Goal: Task Accomplishment & Management: Manage account settings

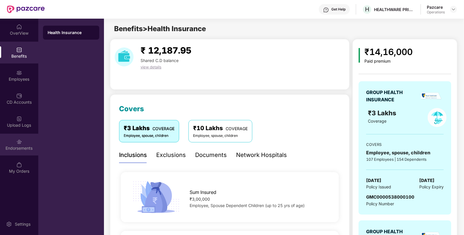
click at [32, 142] on div "Endorsements" at bounding box center [19, 144] width 38 height 22
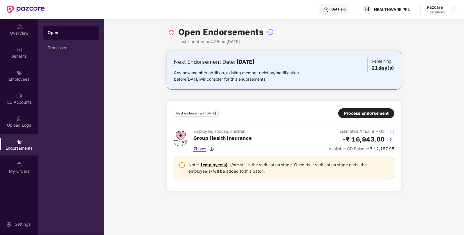
click at [212, 148] on img at bounding box center [212, 148] width 5 height 5
click at [19, 73] on img at bounding box center [19, 73] width 6 height 6
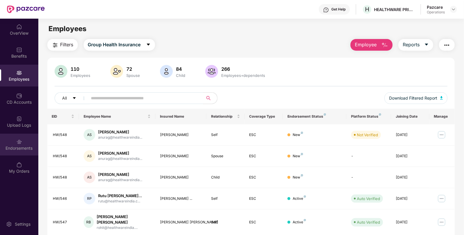
click at [17, 140] on img at bounding box center [19, 142] width 6 height 6
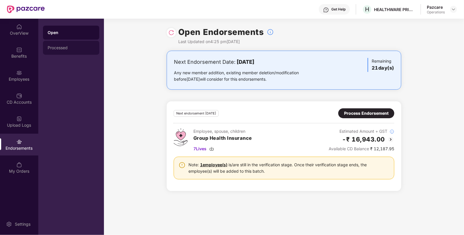
click at [62, 48] on div "Processed" at bounding box center [71, 47] width 47 height 5
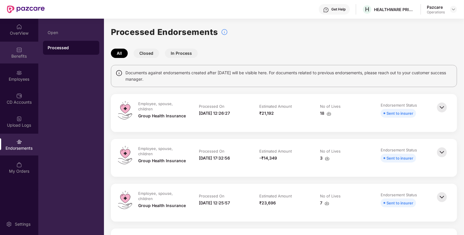
click at [18, 56] on div "Benefits" at bounding box center [19, 56] width 38 height 6
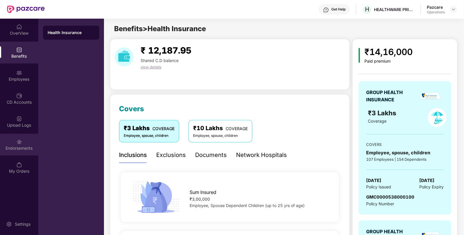
click at [32, 150] on div "Endorsements" at bounding box center [19, 148] width 38 height 6
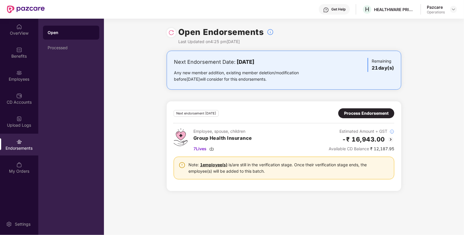
click at [361, 118] on div "Process Endorsement" at bounding box center [367, 113] width 56 height 10
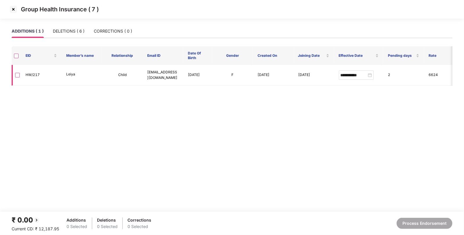
click at [18, 72] on label at bounding box center [17, 75] width 5 height 6
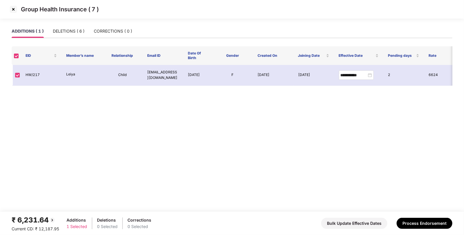
click at [417, 232] on footer "₹ 6,231.64 Current CD: ₹ 12,187.95 Additions 1 Selected Deletions 0 Selected Co…" at bounding box center [232, 222] width 464 height 23
click at [419, 228] on button "Process Endorsement" at bounding box center [425, 222] width 56 height 11
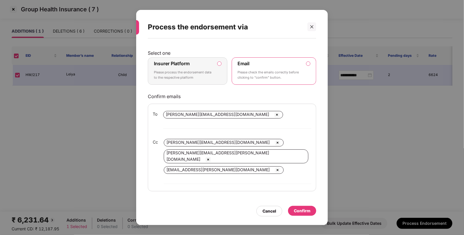
click at [226, 76] on label "Insurer Platform Please process the endorsement data to the respective platform" at bounding box center [188, 70] width 80 height 27
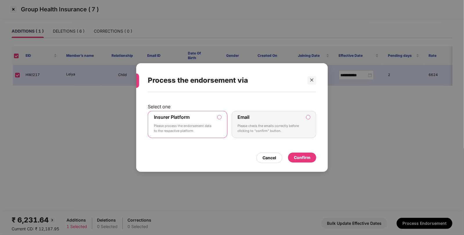
click at [308, 159] on div "Confirm" at bounding box center [302, 157] width 17 height 6
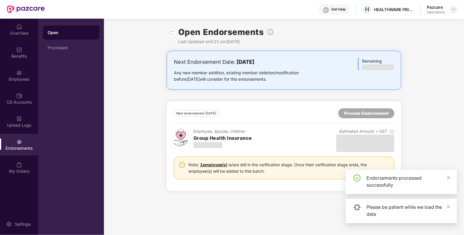
click at [455, 11] on img at bounding box center [454, 9] width 5 height 5
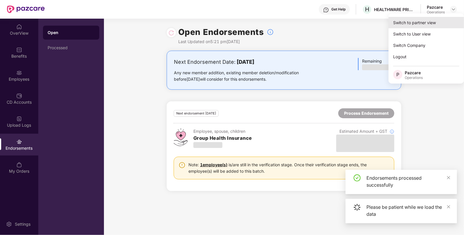
click at [424, 20] on div "Switch to partner view" at bounding box center [427, 22] width 76 height 11
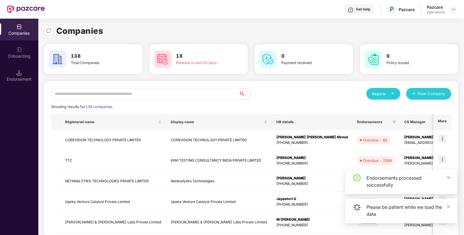
click at [170, 88] on input "text" at bounding box center [145, 94] width 188 height 12
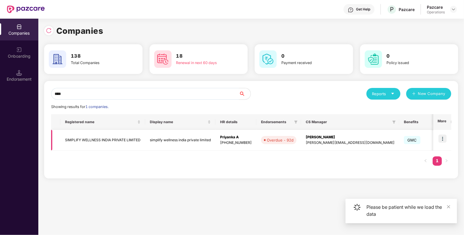
type input "****"
click at [442, 138] on img at bounding box center [443, 138] width 8 height 8
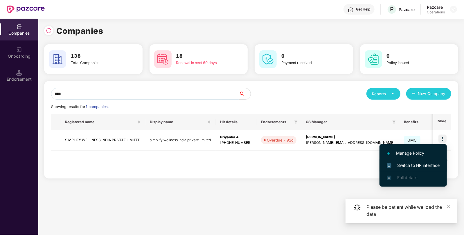
click at [406, 165] on span "Switch to HR interface" at bounding box center [413, 165] width 53 height 6
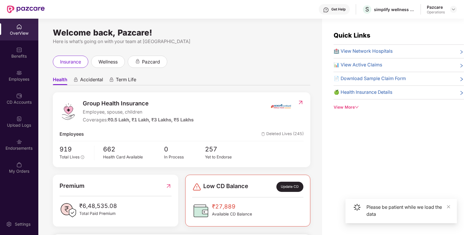
click at [19, 142] on img at bounding box center [19, 142] width 6 height 6
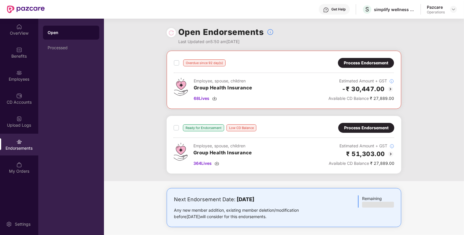
click at [359, 60] on div "Process Endorsement" at bounding box center [366, 63] width 44 height 6
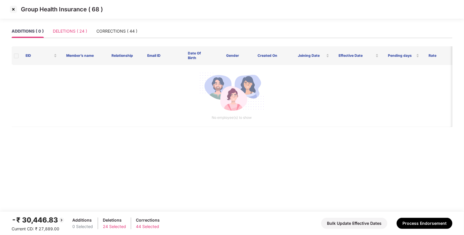
click at [76, 36] on div "DELETIONS ( 24 )" at bounding box center [70, 30] width 34 height 13
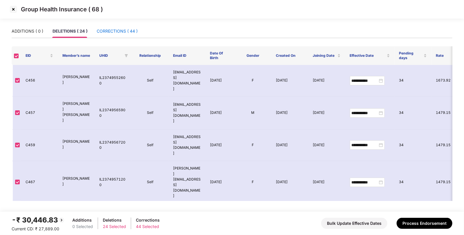
click at [115, 29] on div "CORRECTIONS ( 44 )" at bounding box center [117, 31] width 41 height 6
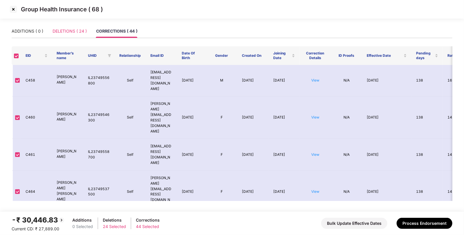
click at [64, 35] on div "DELETIONS ( 24 )" at bounding box center [70, 30] width 34 height 13
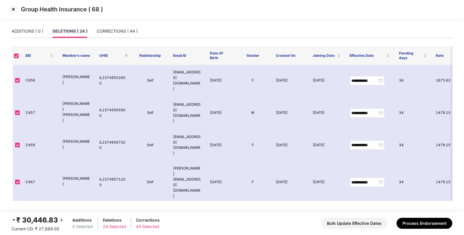
click at [12, 12] on img at bounding box center [13, 9] width 9 height 9
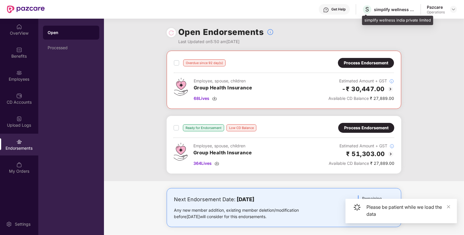
click at [382, 10] on div "simplify wellness india private limited" at bounding box center [394, 10] width 41 height 6
copy div "simplify"
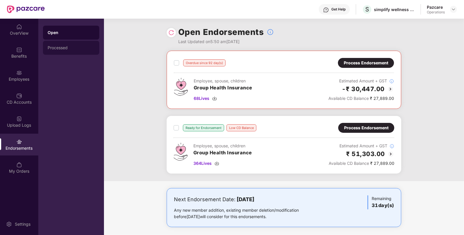
click at [69, 47] on div "Processed" at bounding box center [71, 47] width 47 height 5
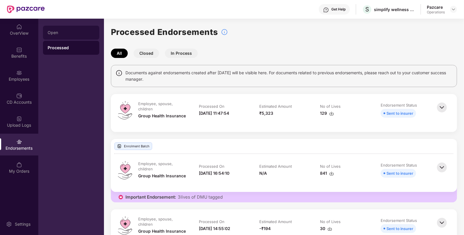
click at [69, 31] on div "Open" at bounding box center [71, 32] width 47 height 5
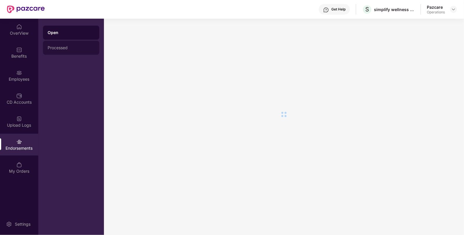
click at [58, 42] on div "Processed" at bounding box center [71, 48] width 56 height 14
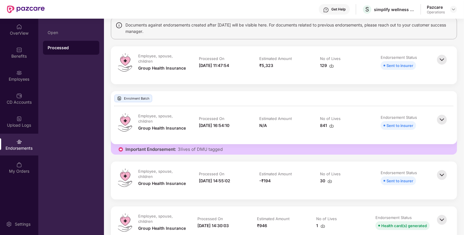
scroll to position [48, 0]
click at [18, 53] on div "Benefits" at bounding box center [19, 56] width 38 height 6
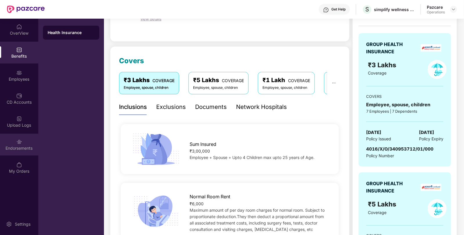
click at [13, 144] on div "Endorsements" at bounding box center [19, 144] width 38 height 22
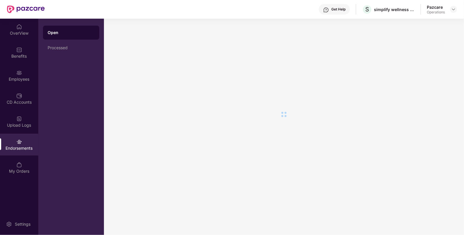
scroll to position [0, 0]
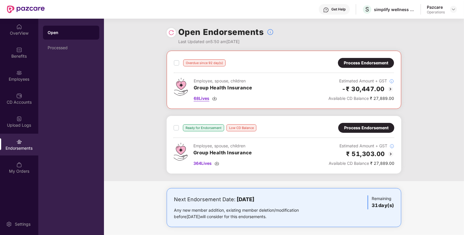
click at [213, 100] on img at bounding box center [214, 98] width 5 height 5
click at [24, 56] on div "Benefits" at bounding box center [19, 56] width 38 height 6
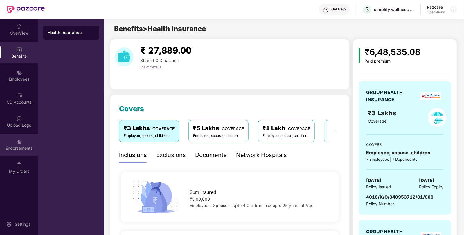
click at [13, 138] on div "Endorsements" at bounding box center [19, 144] width 38 height 22
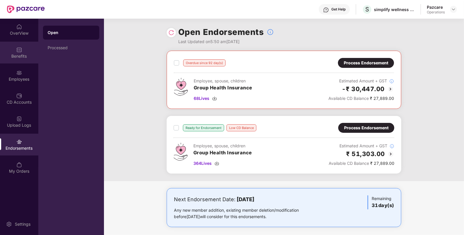
click at [24, 58] on div "Benefits" at bounding box center [19, 56] width 38 height 6
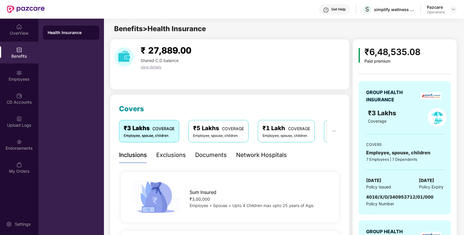
click at [401, 197] on span "4016/X/O/340953712/01/000" at bounding box center [400, 197] width 67 height 6
copy span "4016/X/O/340953712/01/000"
click at [10, 145] on div "Endorsements" at bounding box center [19, 148] width 38 height 6
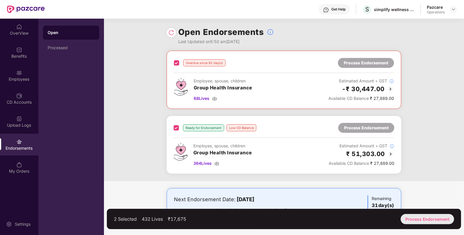
click at [411, 221] on div "Process Endorsement" at bounding box center [427, 219] width 53 height 10
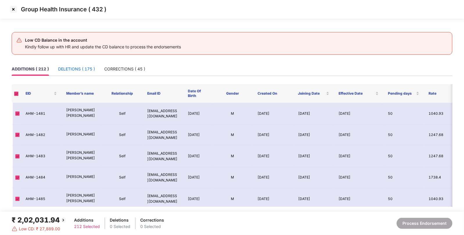
click at [69, 70] on div "DELETIONS ( 175 )" at bounding box center [76, 69] width 37 height 6
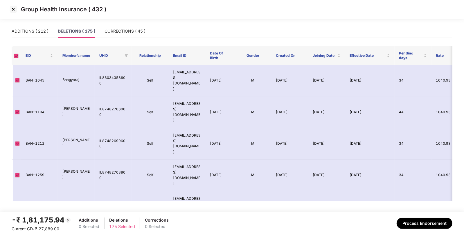
click at [69, 70] on td "Bhagyaraj" at bounding box center [76, 80] width 37 height 31
click at [123, 31] on div "CORRECTIONS ( 45 )" at bounding box center [125, 31] width 41 height 6
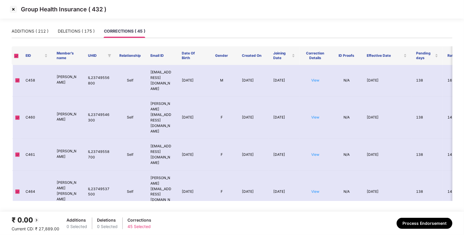
click at [17, 10] on img at bounding box center [13, 9] width 9 height 9
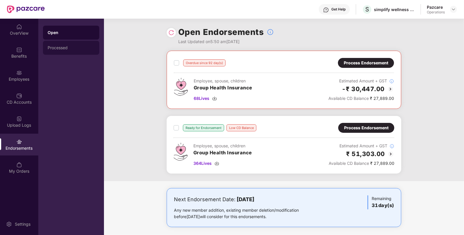
click at [59, 43] on div "Processed" at bounding box center [71, 48] width 56 height 14
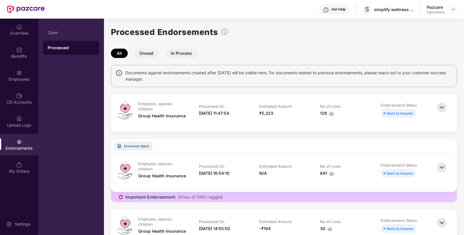
scroll to position [48, 0]
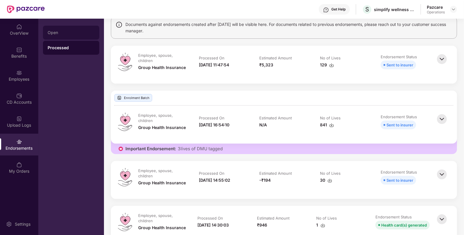
click at [54, 36] on div "Open" at bounding box center [71, 33] width 56 height 14
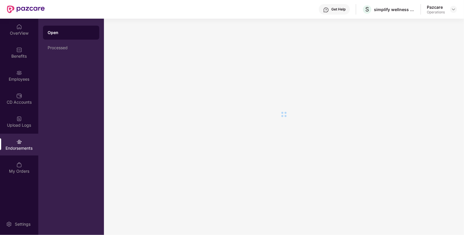
scroll to position [0, 0]
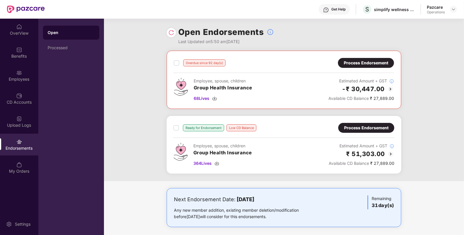
click at [375, 65] on div "Process Endorsement" at bounding box center [366, 63] width 44 height 6
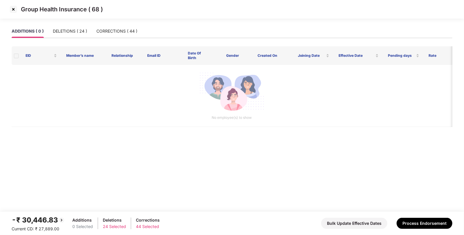
click at [13, 6] on img at bounding box center [13, 9] width 9 height 9
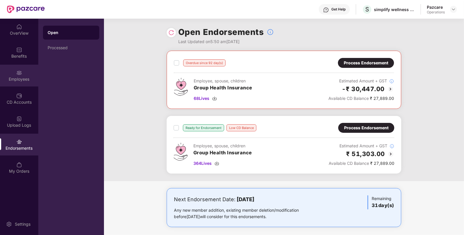
click at [26, 71] on div "Employees" at bounding box center [19, 76] width 38 height 22
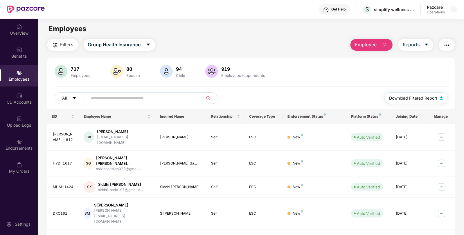
click at [413, 100] on span "Download Filtered Report" at bounding box center [413, 98] width 48 height 6
click at [408, 96] on span "Download Filtered Report" at bounding box center [413, 98] width 48 height 6
click at [289, 98] on div "All Download Filtered Report" at bounding box center [252, 100] width 394 height 16
click at [299, 101] on div "All Download Filtered Report" at bounding box center [252, 100] width 394 height 16
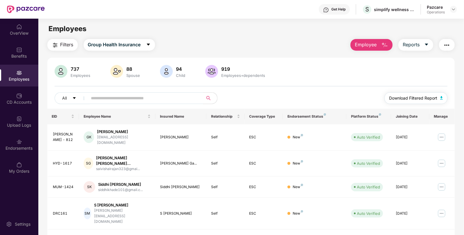
click at [403, 100] on span "Download Filtered Report" at bounding box center [413, 98] width 48 height 6
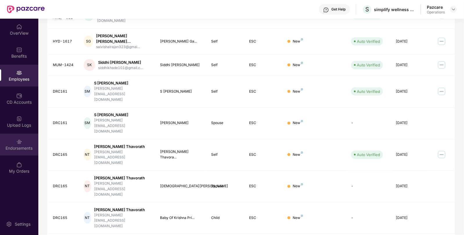
click at [13, 140] on div "Endorsements" at bounding box center [19, 144] width 38 height 22
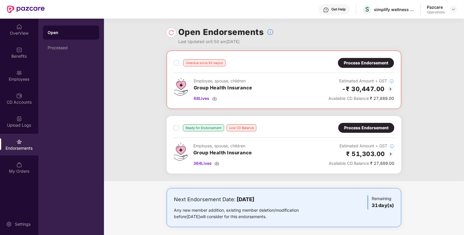
click at [363, 68] on div "Overdue since 92 day(s) Process Endorsement Employee, spouse, children Group He…" at bounding box center [284, 80] width 220 height 44
click at [371, 61] on div "Process Endorsement" at bounding box center [366, 63] width 44 height 6
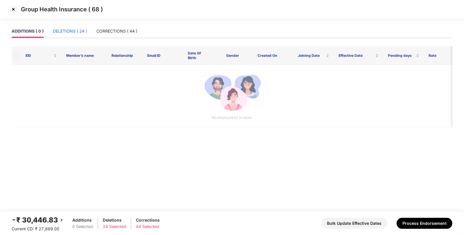
click at [79, 34] on div "DELETIONS ( 24 )" at bounding box center [70, 31] width 34 height 6
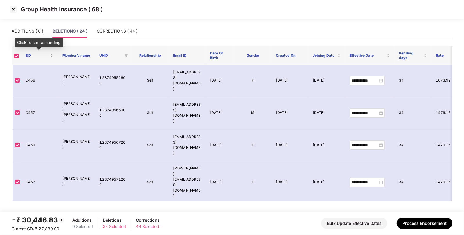
click at [50, 54] on div "EID" at bounding box center [40, 56] width 28 height 6
click at [51, 56] on div "EID" at bounding box center [40, 56] width 28 height 6
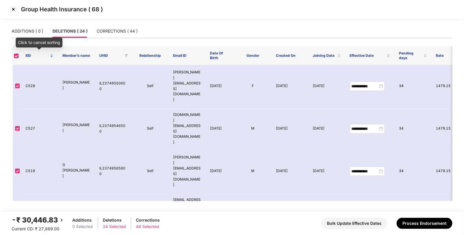
click at [51, 54] on div "EID" at bounding box center [40, 56] width 28 height 6
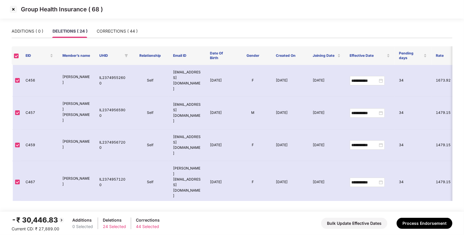
click at [15, 10] on img at bounding box center [13, 9] width 9 height 9
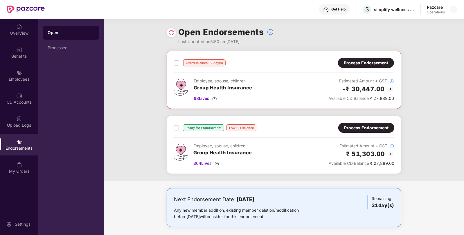
scroll to position [3, 0]
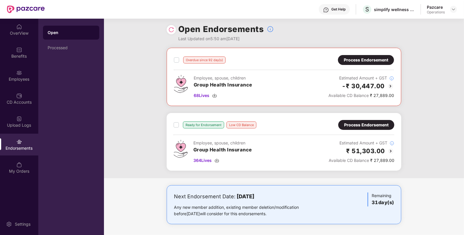
click at [358, 123] on div "Process Endorsement" at bounding box center [366, 124] width 44 height 6
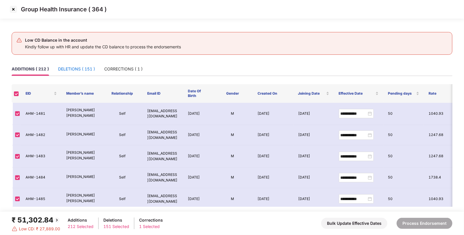
click at [80, 68] on div "DELETIONS ( 151 )" at bounding box center [76, 69] width 37 height 6
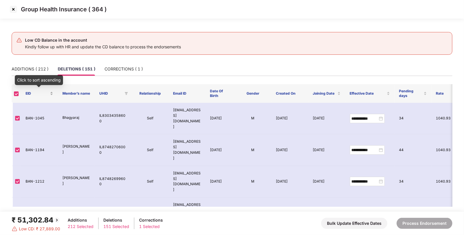
click at [52, 92] on div "EID" at bounding box center [40, 94] width 28 height 6
click at [52, 94] on div "EID" at bounding box center [40, 94] width 28 height 6
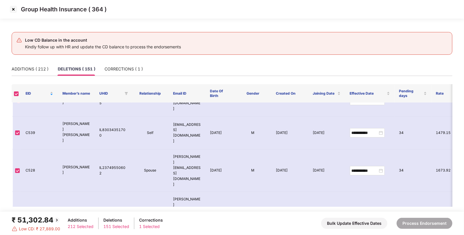
scroll to position [2731, 0]
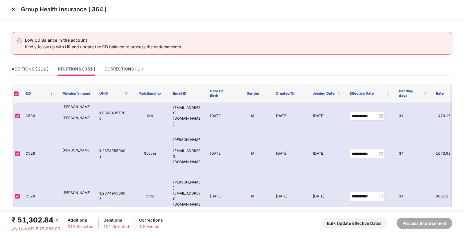
click at [12, 9] on img at bounding box center [13, 9] width 9 height 9
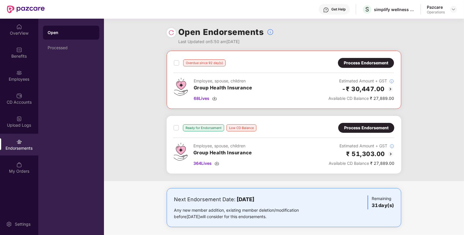
click at [361, 66] on div "Process Endorsement" at bounding box center [366, 63] width 44 height 6
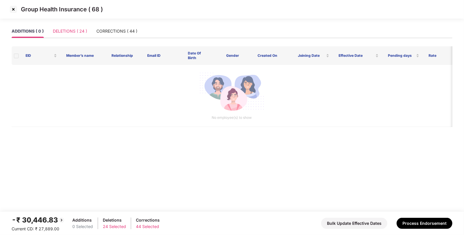
click at [63, 34] on div "DELETIONS ( 24 )" at bounding box center [70, 30] width 34 height 13
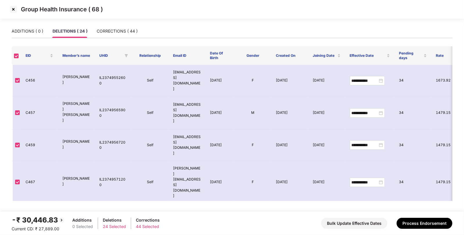
click at [13, 9] on img at bounding box center [13, 9] width 9 height 9
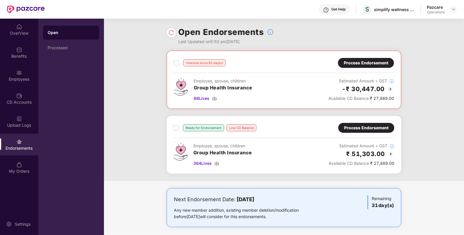
scroll to position [3, 0]
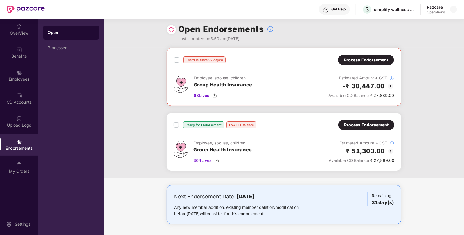
click at [352, 128] on div "Process Endorsement" at bounding box center [367, 125] width 56 height 10
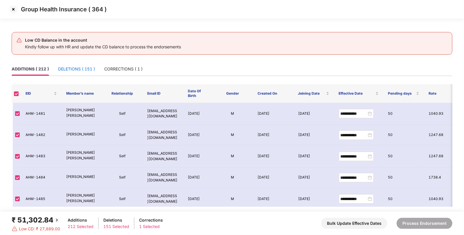
click at [88, 69] on div "DELETIONS ( 151 )" at bounding box center [76, 69] width 37 height 6
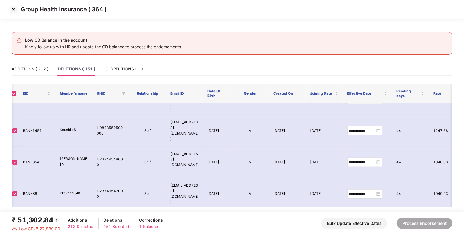
scroll to position [427, 3]
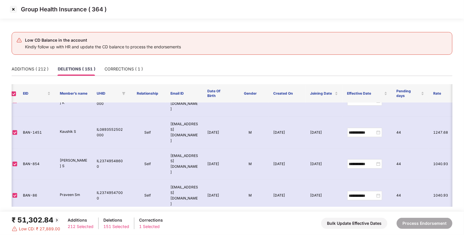
click at [13, 9] on img at bounding box center [13, 9] width 9 height 9
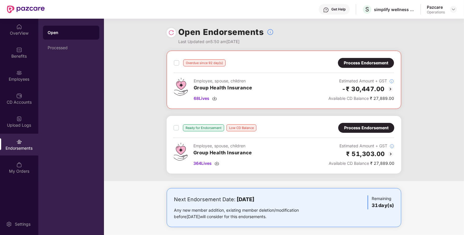
click at [357, 63] on div "Process Endorsement" at bounding box center [366, 63] width 44 height 6
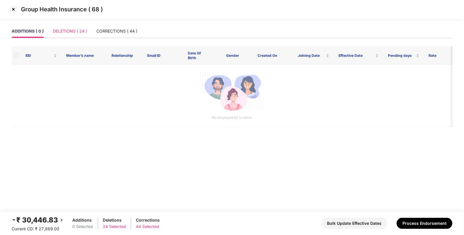
click at [74, 36] on div "DELETIONS ( 24 )" at bounding box center [70, 30] width 34 height 13
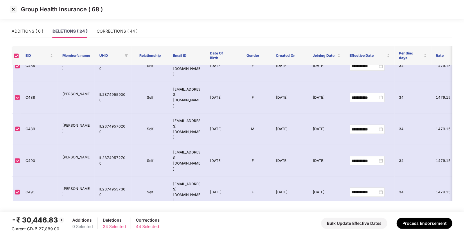
scroll to position [379, 0]
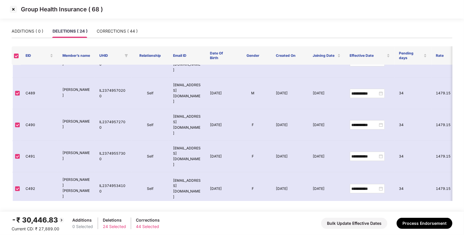
click at [15, 9] on img at bounding box center [13, 9] width 9 height 9
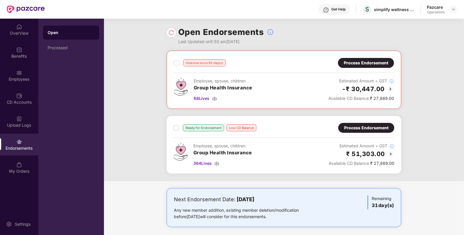
scroll to position [3, 0]
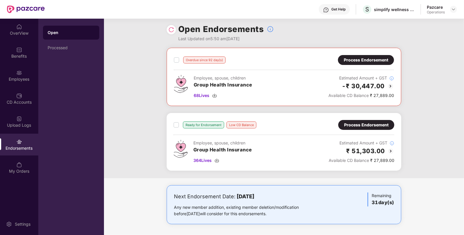
click at [356, 124] on div "Process Endorsement" at bounding box center [366, 124] width 44 height 6
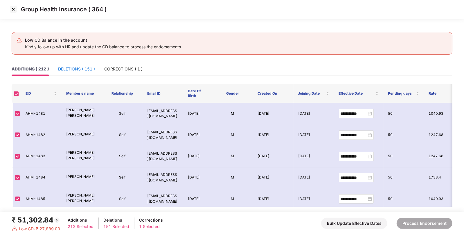
click at [78, 68] on div "DELETIONS ( 151 )" at bounding box center [76, 69] width 37 height 6
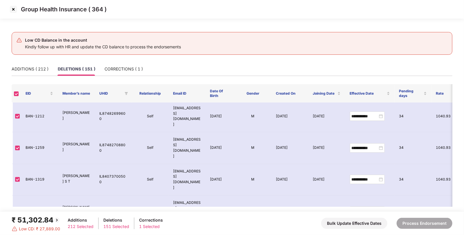
scroll to position [0, 0]
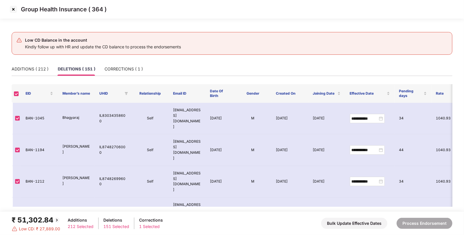
click at [14, 10] on img at bounding box center [13, 9] width 9 height 9
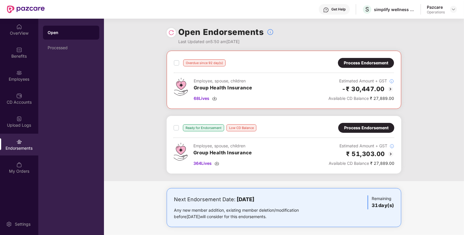
click at [348, 62] on div "Process Endorsement" at bounding box center [366, 63] width 44 height 6
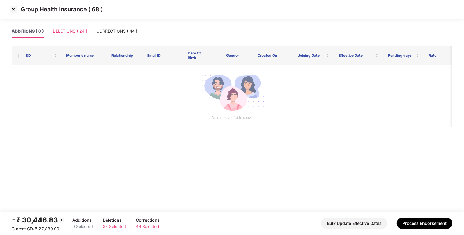
click at [68, 35] on div "DELETIONS ( 24 )" at bounding box center [70, 30] width 34 height 13
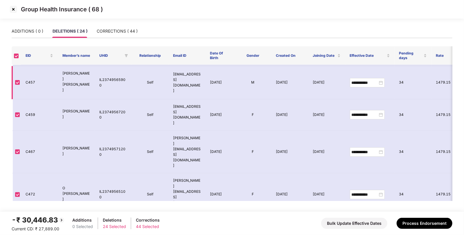
scroll to position [28, 0]
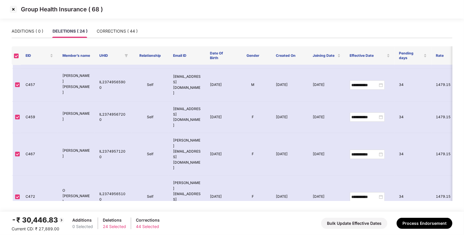
click at [14, 7] on img at bounding box center [13, 9] width 9 height 9
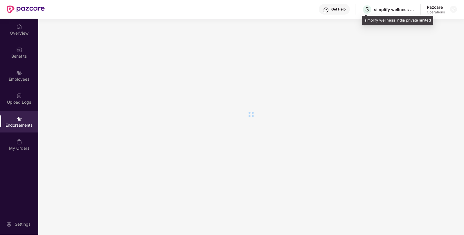
click at [379, 12] on div "S simplify wellness india private limited" at bounding box center [388, 9] width 53 height 10
copy div "simplify"
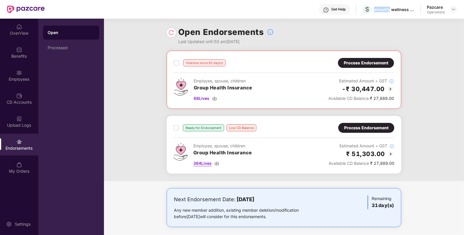
click at [216, 162] on img at bounding box center [217, 163] width 5 height 5
click at [179, 65] on div "Overdue since 92 day(s)" at bounding box center [200, 62] width 52 height 7
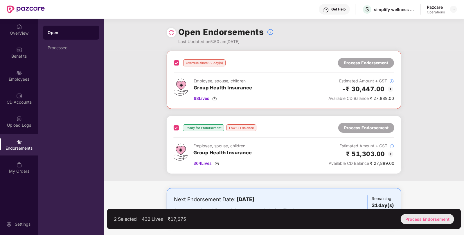
click at [434, 217] on div "Process Endorsement" at bounding box center [427, 219] width 53 height 10
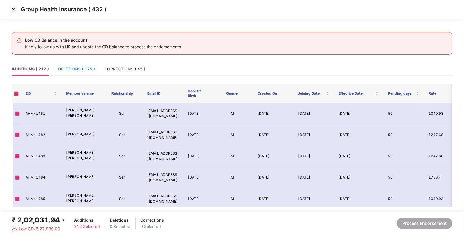
click at [78, 68] on div "DELETIONS ( 175 )" at bounding box center [76, 69] width 37 height 6
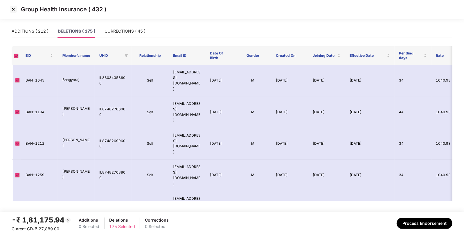
click at [13, 12] on img at bounding box center [13, 9] width 9 height 9
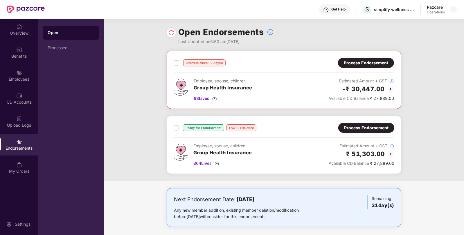
click at [360, 126] on div "Process Endorsement" at bounding box center [366, 127] width 44 height 6
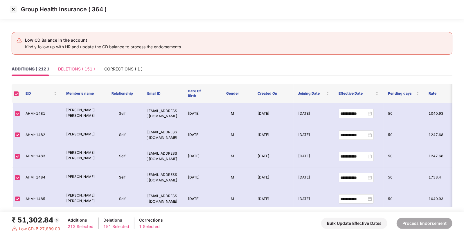
click at [72, 74] on div "DELETIONS ( 151 )" at bounding box center [76, 68] width 37 height 13
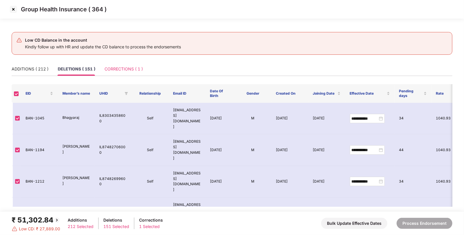
click at [108, 65] on div "CORRECTIONS ( 1 )" at bounding box center [124, 68] width 38 height 13
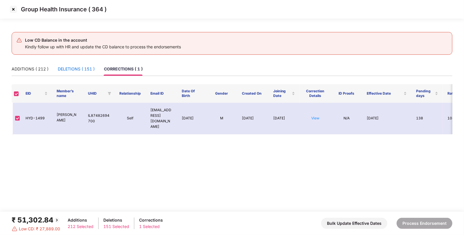
click at [88, 67] on div "DELETIONS ( 151 )" at bounding box center [76, 69] width 37 height 6
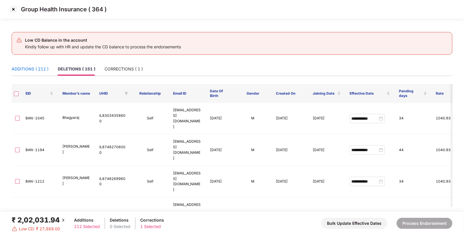
click at [31, 66] on div "ADDITIONS ( 212 )" at bounding box center [30, 69] width 37 height 6
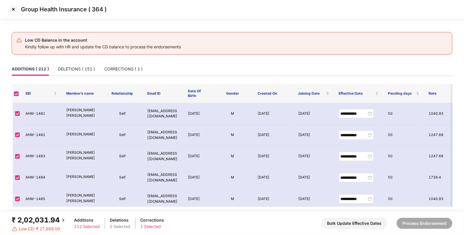
click at [16, 91] on label at bounding box center [16, 93] width 5 height 6
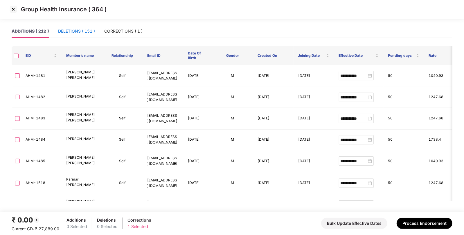
click at [73, 33] on div "DELETIONS ( 151 )" at bounding box center [76, 31] width 37 height 6
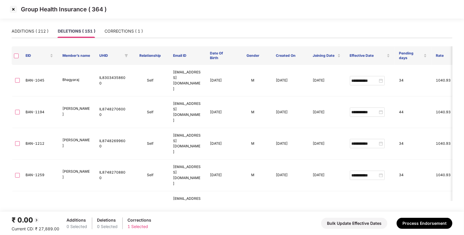
click at [13, 54] on th at bounding box center [16, 55] width 9 height 19
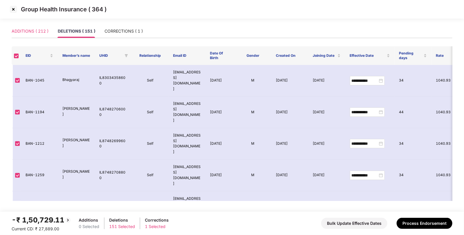
click at [37, 28] on div "ADDITIONS ( 212 )" at bounding box center [30, 30] width 37 height 13
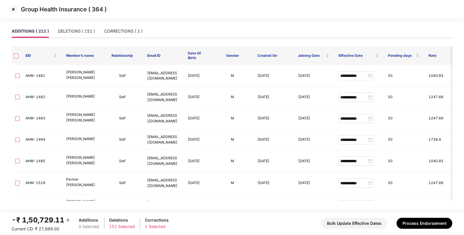
click at [13, 10] on img at bounding box center [13, 9] width 9 height 9
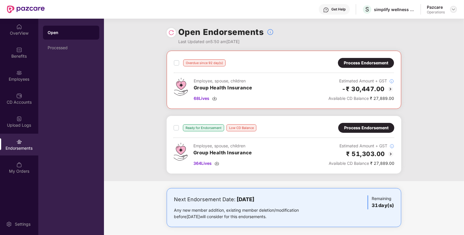
click at [451, 11] on div at bounding box center [454, 9] width 7 height 7
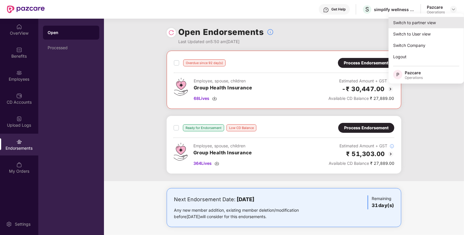
click at [429, 19] on div "Switch to partner view" at bounding box center [427, 22] width 76 height 11
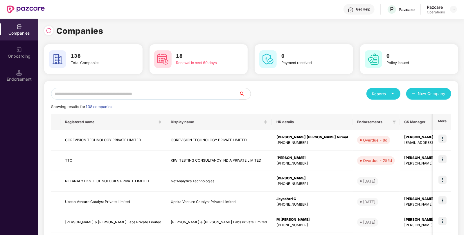
click at [194, 94] on input "text" at bounding box center [145, 94] width 188 height 12
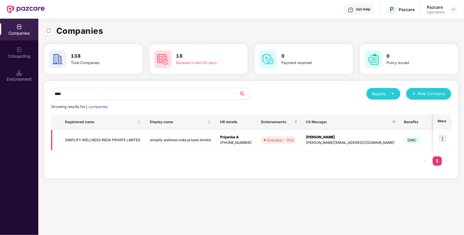
type input "****"
click at [261, 140] on span "Overdue - 92d" at bounding box center [278, 140] width 35 height 8
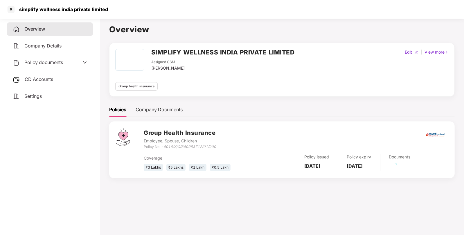
click at [42, 84] on div "CD Accounts" at bounding box center [50, 79] width 86 height 13
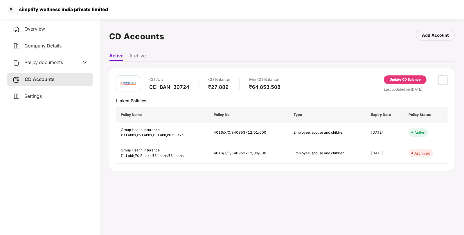
click at [405, 74] on div "CD A/c CD-BAN-30724 CD Balance ₹27,889 Min CD Balance ₹64,853.508 Update CD Bal…" at bounding box center [282, 119] width 346 height 102
click at [408, 81] on div "Update CD Balance" at bounding box center [405, 79] width 31 height 5
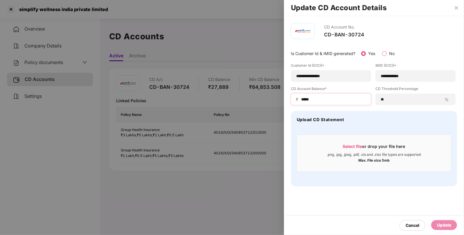
click at [327, 96] on div "₹ *****" at bounding box center [331, 99] width 80 height 12
click at [323, 99] on input "*****" at bounding box center [334, 99] width 66 height 6
type input "*******"
click at [439, 222] on div "Update" at bounding box center [444, 224] width 14 height 6
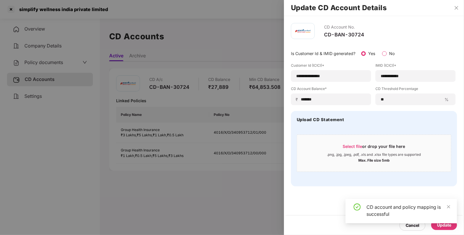
click at [33, 9] on div at bounding box center [232, 117] width 464 height 235
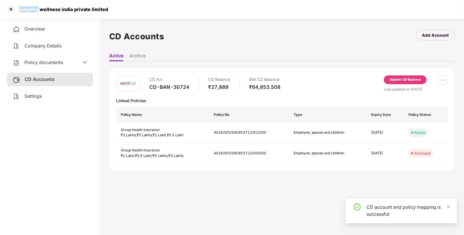
click at [33, 9] on div "simplify wellness india private limited" at bounding box center [62, 9] width 92 height 6
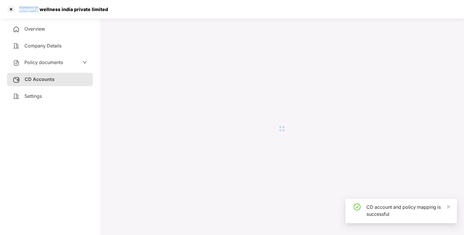
copy div "simplify"
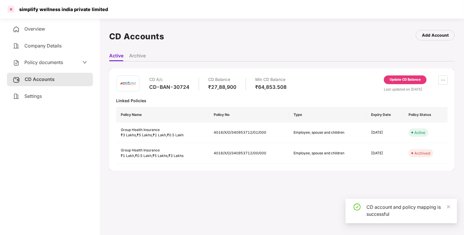
click at [10, 9] on div at bounding box center [10, 9] width 9 height 9
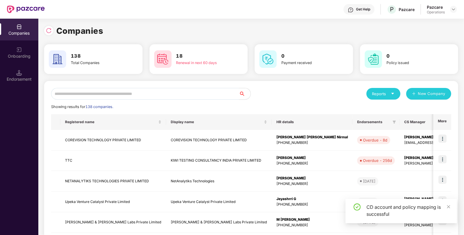
click at [172, 93] on input "text" at bounding box center [145, 94] width 188 height 12
paste input "********"
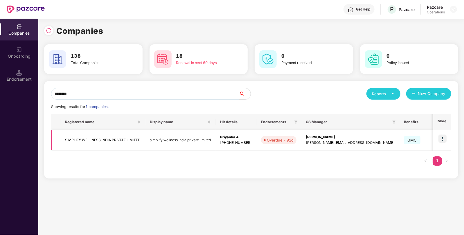
type input "********"
click at [442, 140] on img at bounding box center [443, 138] width 8 height 8
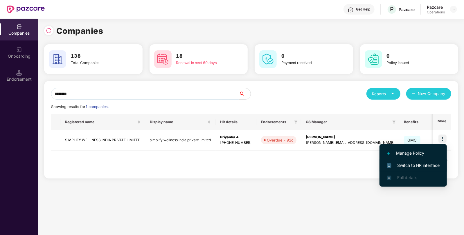
click at [409, 168] on span "Switch to HR interface" at bounding box center [413, 165] width 53 height 6
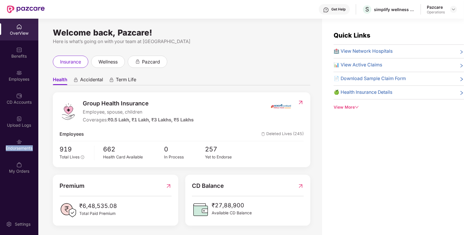
click at [22, 146] on div "Endorsements" at bounding box center [19, 148] width 38 height 6
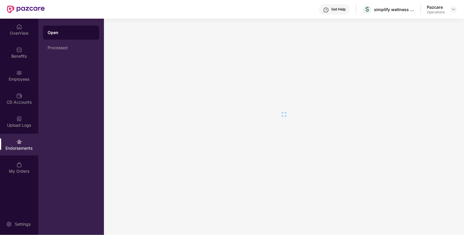
click at [22, 146] on div "Endorsements" at bounding box center [19, 148] width 38 height 6
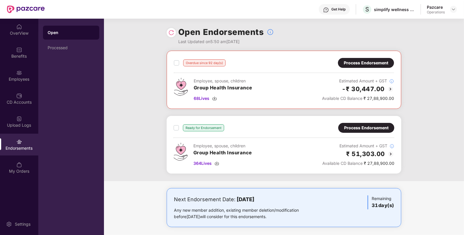
click at [387, 61] on div "Process Endorsement" at bounding box center [366, 63] width 44 height 6
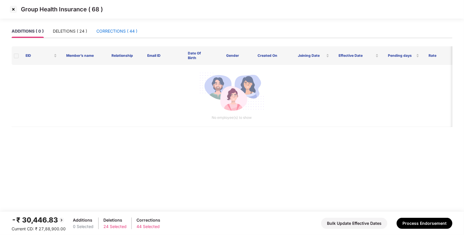
click at [110, 34] on div "CORRECTIONS ( 44 )" at bounding box center [116, 31] width 41 height 6
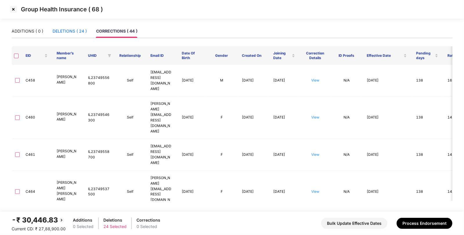
click at [60, 33] on div "DELETIONS ( 24 )" at bounding box center [70, 31] width 34 height 6
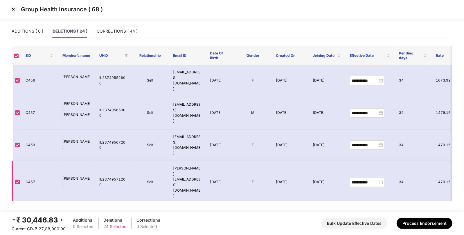
scroll to position [379, 0]
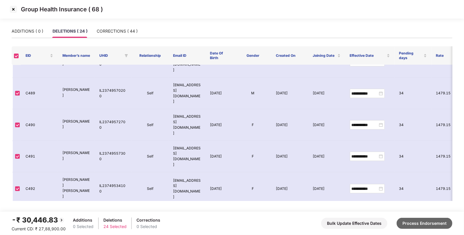
click at [422, 221] on button "Process Endorsement" at bounding box center [425, 222] width 56 height 11
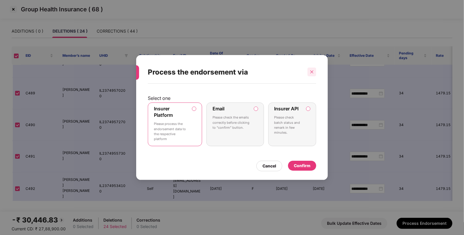
click at [312, 72] on icon "close" at bounding box center [312, 71] width 3 height 3
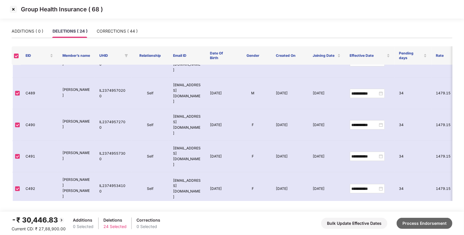
click at [425, 227] on button "Process Endorsement" at bounding box center [425, 222] width 56 height 11
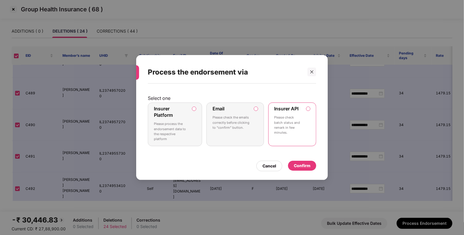
click at [408, 223] on div "Process the endorsement via Select one Insurer Platform Please process the endo…" at bounding box center [232, 117] width 464 height 235
click at [306, 166] on div "Confirm" at bounding box center [302, 165] width 17 height 6
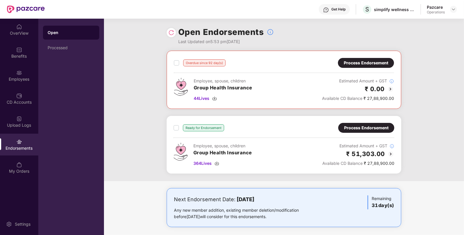
click at [353, 130] on div "Process Endorsement" at bounding box center [366, 127] width 44 height 6
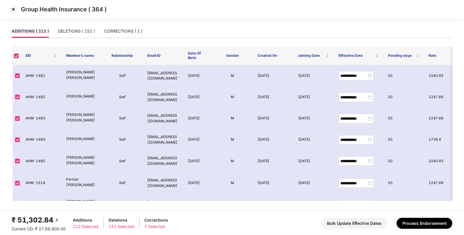
click at [15, 10] on img at bounding box center [13, 9] width 9 height 9
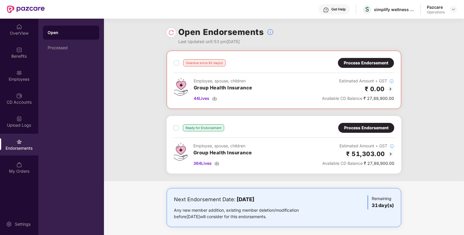
click at [171, 34] on img at bounding box center [172, 33] width 6 height 6
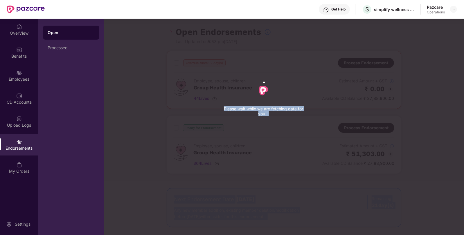
click at [171, 34] on div "Please wait while we are fetching data for you..." at bounding box center [336, 117] width 464 height 235
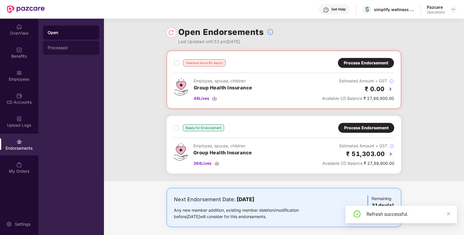
click at [57, 48] on div "Processed" at bounding box center [71, 47] width 47 height 5
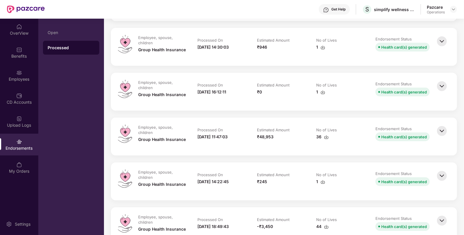
scroll to position [0, 0]
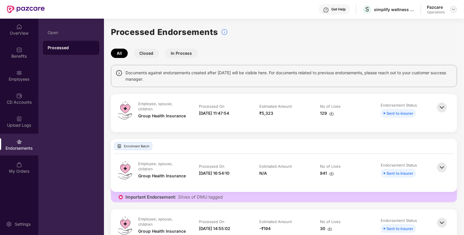
click at [453, 11] on img at bounding box center [454, 9] width 5 height 5
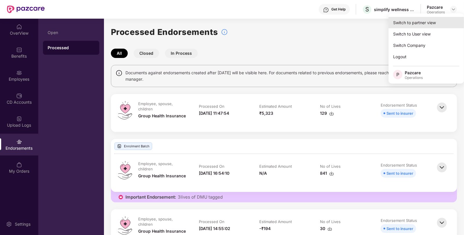
click at [430, 19] on div "Switch to partner view" at bounding box center [427, 22] width 76 height 11
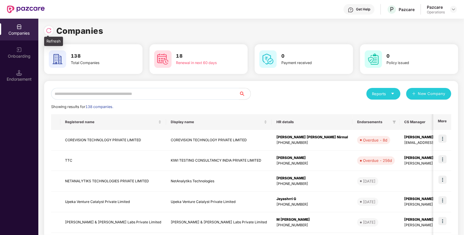
click at [47, 31] on img at bounding box center [49, 31] width 6 height 6
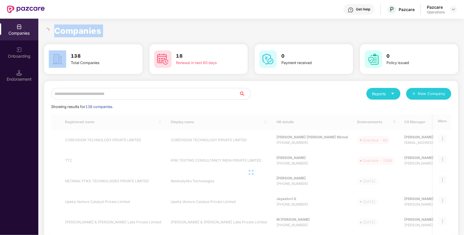
click at [47, 31] on icon "loading" at bounding box center [46, 30] width 7 height 7
click at [47, 31] on icon "loading" at bounding box center [46, 30] width 5 height 5
click at [47, 31] on icon "loading" at bounding box center [47, 31] width 6 height 6
click at [47, 31] on icon "loading" at bounding box center [46, 30] width 5 height 5
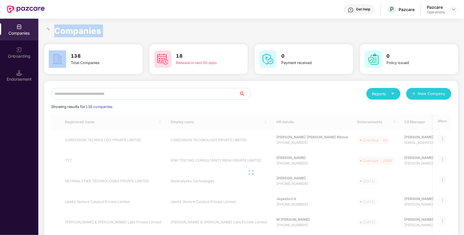
click at [47, 31] on icon "loading" at bounding box center [47, 30] width 6 height 6
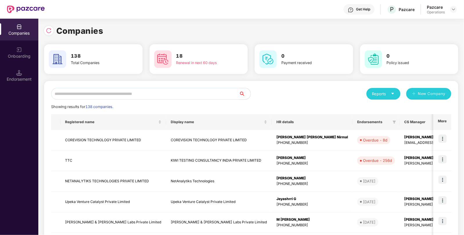
click at [119, 96] on input "text" at bounding box center [145, 94] width 188 height 12
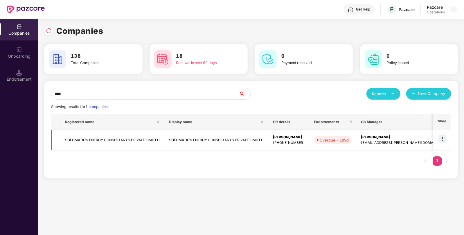
click at [441, 139] on img at bounding box center [443, 138] width 8 height 8
click at [161, 97] on input "****" at bounding box center [145, 94] width 188 height 12
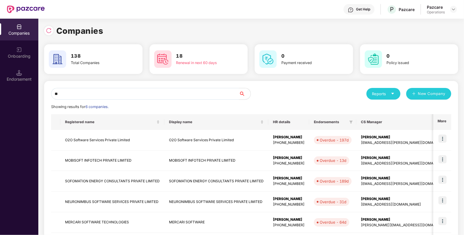
type input "*"
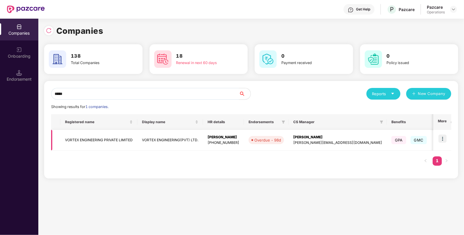
type input "*****"
click at [442, 139] on img at bounding box center [443, 138] width 8 height 8
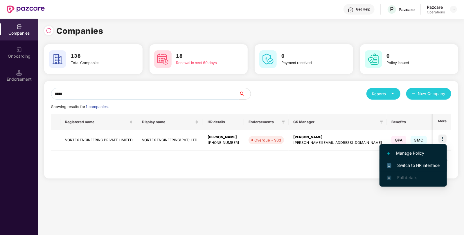
click at [414, 162] on span "Switch to HR interface" at bounding box center [413, 165] width 53 height 6
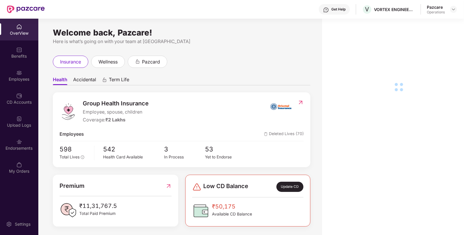
click at [24, 150] on div "Endorsements" at bounding box center [19, 148] width 38 height 6
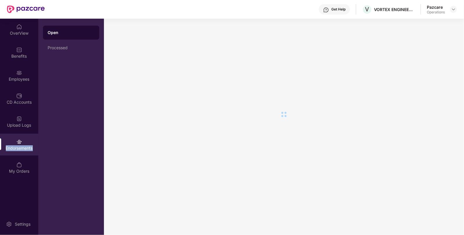
click at [24, 150] on div "Endorsements" at bounding box center [19, 148] width 38 height 6
drag, startPoint x: 16, startPoint y: 156, endPoint x: 24, endPoint y: 150, distance: 9.9
click at [24, 150] on div "Endorsements" at bounding box center [19, 148] width 38 height 6
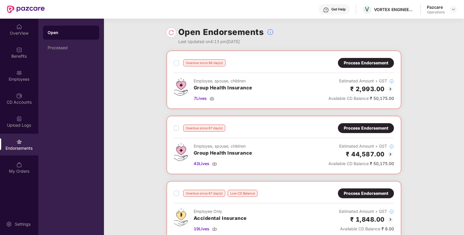
click at [365, 128] on div "Process Endorsement" at bounding box center [366, 128] width 44 height 6
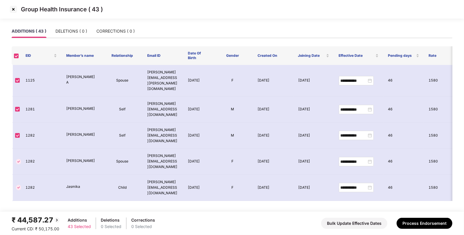
click at [16, 8] on img at bounding box center [13, 9] width 9 height 9
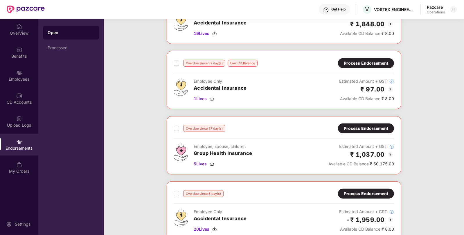
scroll to position [195, 0]
click at [348, 125] on div "Process Endorsement" at bounding box center [366, 128] width 44 height 6
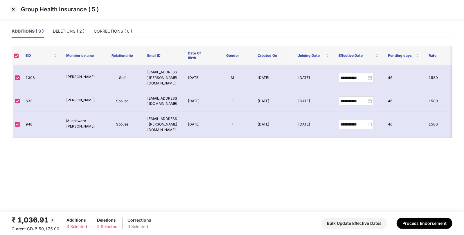
click at [10, 10] on img at bounding box center [13, 9] width 9 height 9
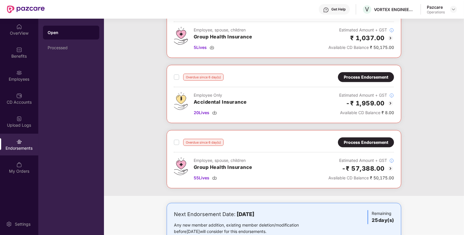
scroll to position [312, 0]
click at [378, 139] on div "Process Endorsement" at bounding box center [366, 142] width 44 height 6
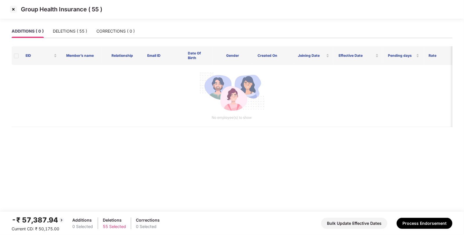
click at [15, 10] on img at bounding box center [13, 9] width 9 height 9
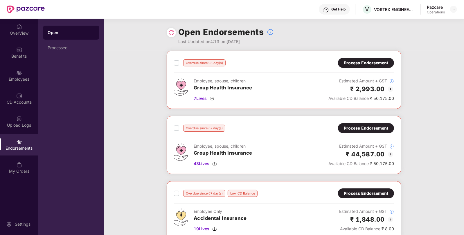
click at [367, 127] on div "Process Endorsement" at bounding box center [366, 128] width 44 height 6
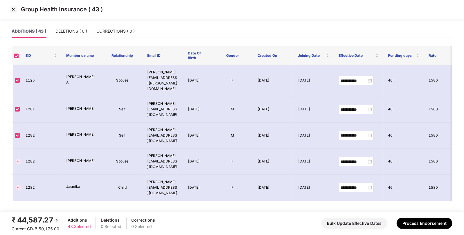
click at [16, 7] on img at bounding box center [13, 9] width 9 height 9
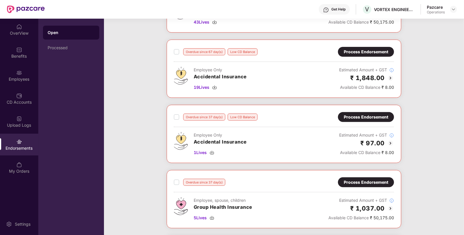
scroll to position [198, 0]
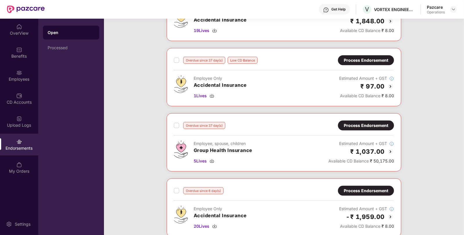
click at [356, 126] on div "Process Endorsement" at bounding box center [366, 125] width 44 height 6
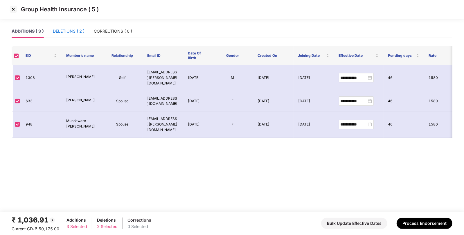
click at [69, 29] on div "DELETIONS ( 2 )" at bounding box center [69, 31] width 32 height 6
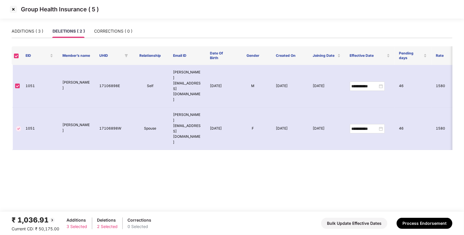
click at [14, 9] on img at bounding box center [13, 9] width 9 height 9
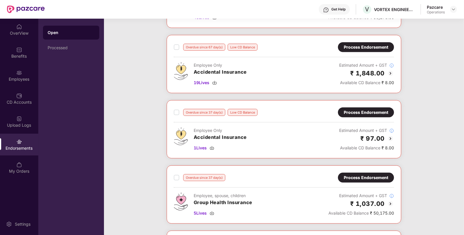
scroll to position [247, 0]
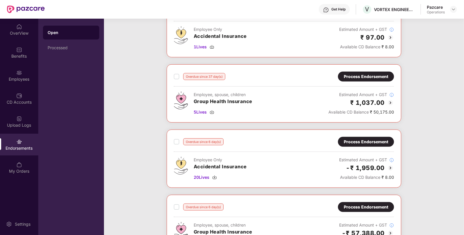
click at [387, 76] on div "Process Endorsement" at bounding box center [366, 76] width 44 height 6
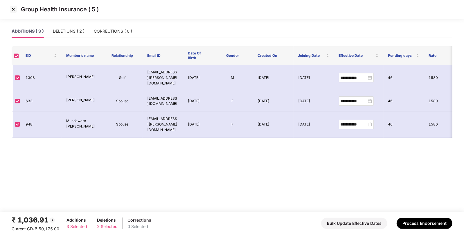
click at [13, 9] on img at bounding box center [13, 9] width 9 height 9
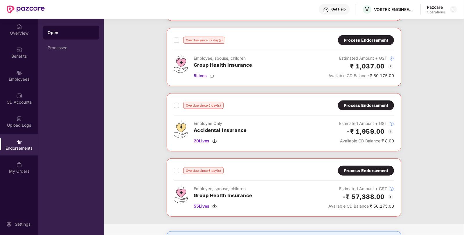
scroll to position [284, 0]
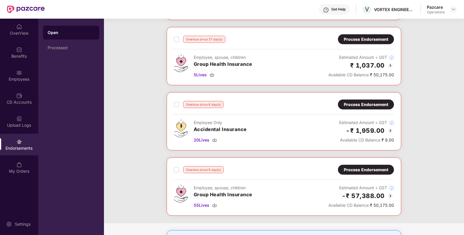
click at [369, 160] on div "Overdue since 6 day(s) Process Endorsement Employee, spouse, children Group Hea…" at bounding box center [284, 186] width 235 height 58
click at [363, 165] on div "Process Endorsement" at bounding box center [366, 170] width 56 height 10
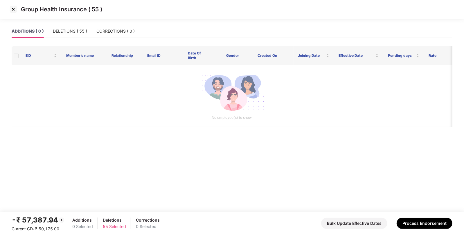
click at [17, 10] on img at bounding box center [13, 9] width 9 height 9
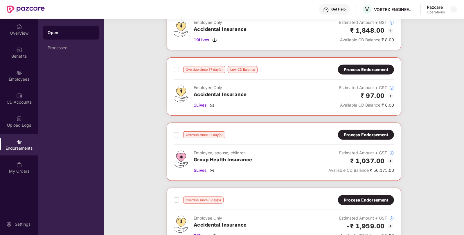
scroll to position [188, 0]
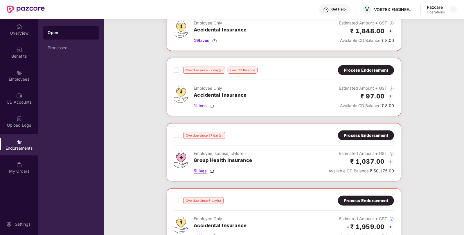
click at [211, 169] on img at bounding box center [212, 170] width 5 height 5
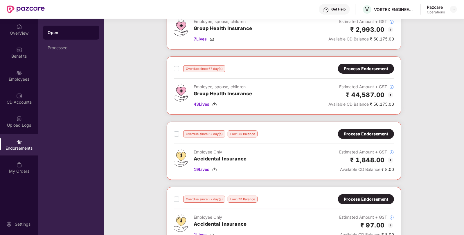
scroll to position [59, 0]
click at [351, 64] on div "Process Endorsement" at bounding box center [366, 69] width 56 height 10
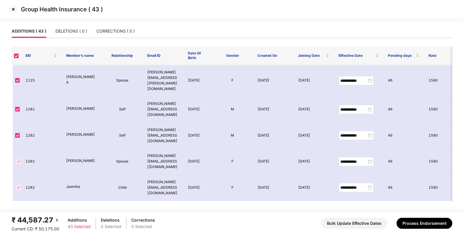
click at [13, 6] on img at bounding box center [13, 9] width 9 height 9
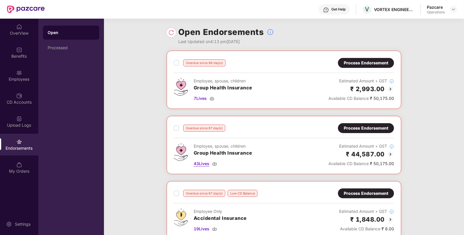
click at [216, 165] on img at bounding box center [214, 163] width 5 height 5
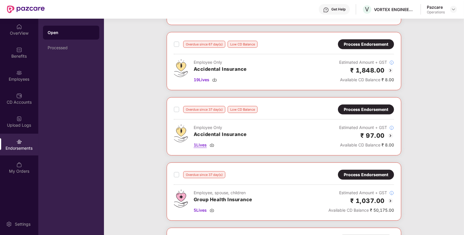
scroll to position [149, 0]
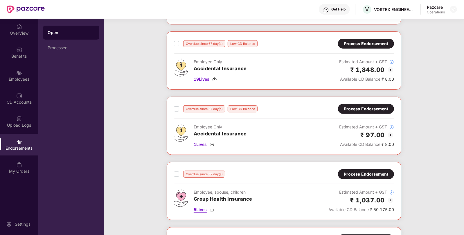
click at [214, 207] on img at bounding box center [212, 209] width 5 height 5
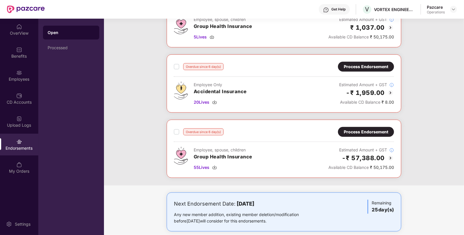
scroll to position [326, 0]
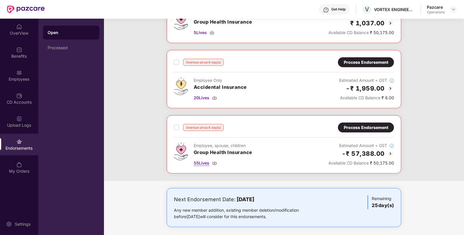
click at [215, 163] on img at bounding box center [214, 162] width 5 height 5
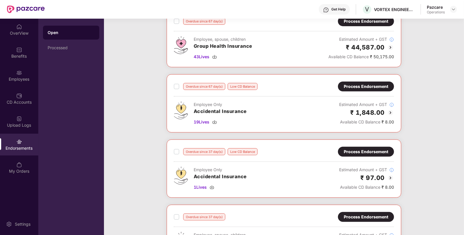
scroll to position [0, 0]
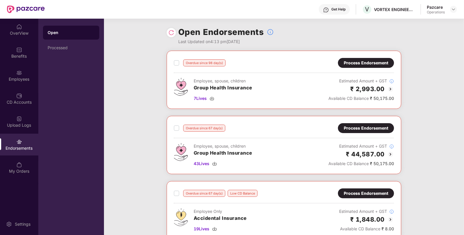
click at [363, 129] on div "Process Endorsement" at bounding box center [366, 128] width 44 height 6
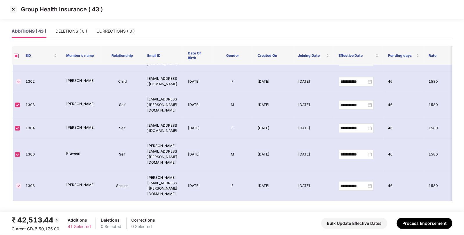
scroll to position [769, 0]
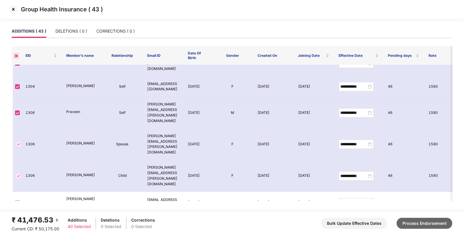
click at [409, 227] on button "Process Endorsement" at bounding box center [425, 222] width 56 height 11
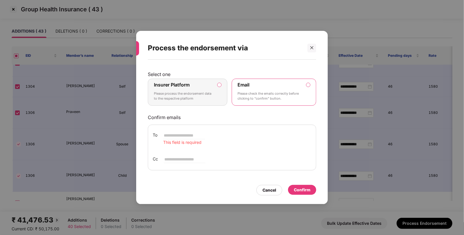
click at [219, 89] on label "Insurer Platform Please process the endorsement data to the respective platform" at bounding box center [188, 91] width 80 height 27
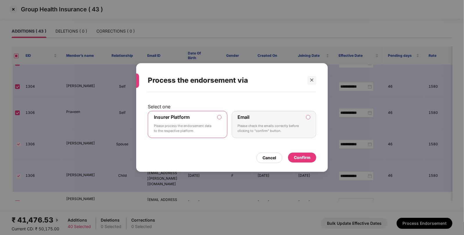
click at [295, 160] on div "Confirm" at bounding box center [302, 157] width 28 height 10
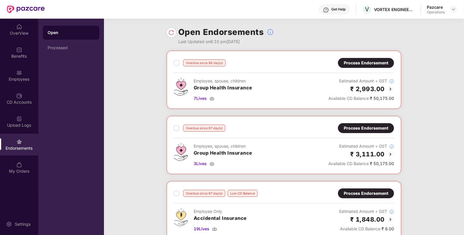
click at [353, 127] on div "Process Endorsement" at bounding box center [366, 128] width 44 height 6
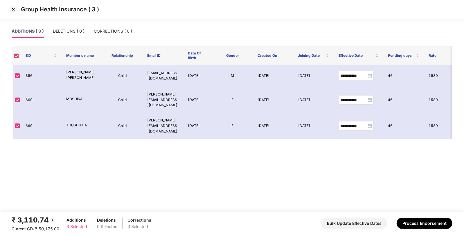
click at [13, 11] on img at bounding box center [13, 9] width 9 height 9
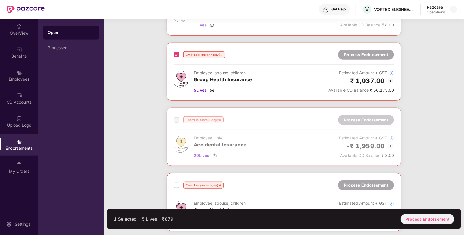
scroll to position [270, 0]
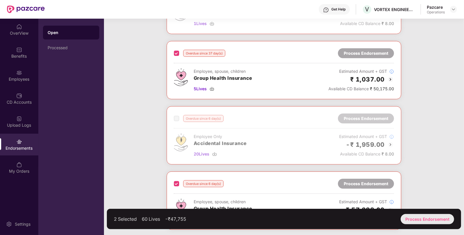
click at [424, 221] on div "Process Endorsement" at bounding box center [427, 219] width 53 height 10
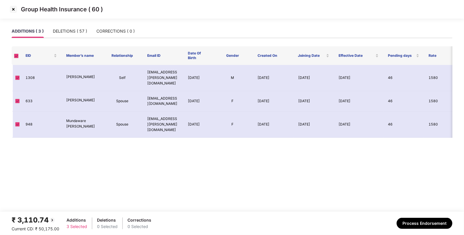
click at [73, 38] on div "ADDITIONS ( 3 ) DELETIONS ( 57 ) CORRECTIONS ( 0 )" at bounding box center [232, 33] width 441 height 18
click at [67, 35] on div "DELETIONS ( 57 )" at bounding box center [70, 30] width 34 height 13
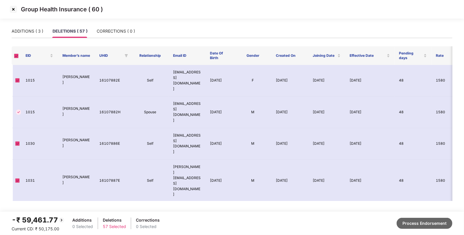
click at [425, 224] on button "Process Endorsement" at bounding box center [425, 222] width 56 height 11
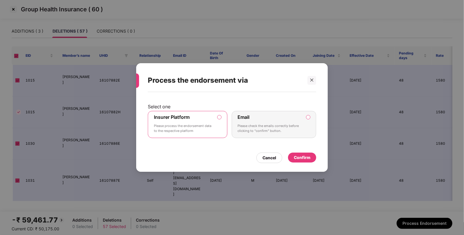
click at [305, 158] on div "Confirm" at bounding box center [302, 157] width 17 height 6
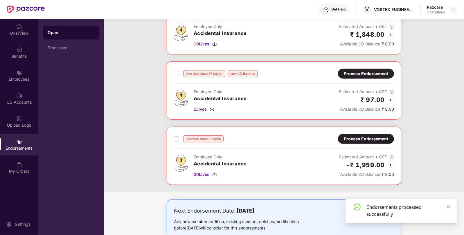
scroll to position [0, 0]
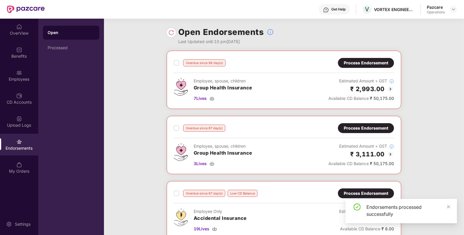
click at [170, 34] on img at bounding box center [172, 33] width 6 height 6
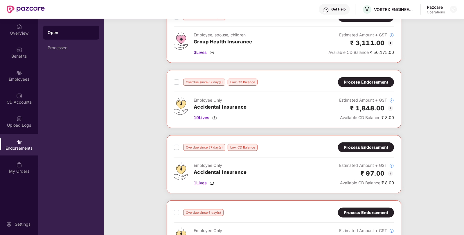
scroll to position [160, 0]
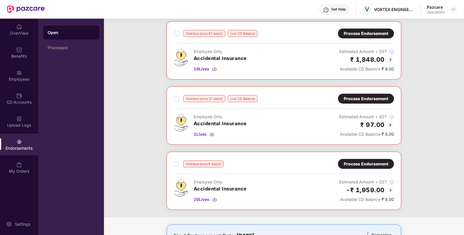
click at [173, 36] on div "Overdue since 67 day(s) Low CD Balance Process Endorsement Employee Only Accide…" at bounding box center [284, 50] width 235 height 58
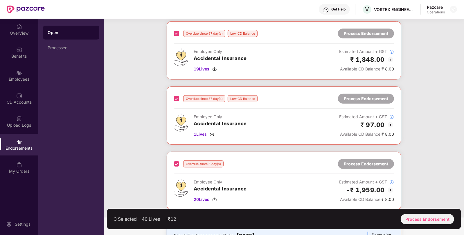
click at [444, 224] on div "3 Selected 40 Lives -₹12 Process Endorsement" at bounding box center [284, 218] width 355 height 20
click at [421, 215] on div "Process Endorsement" at bounding box center [427, 219] width 53 height 10
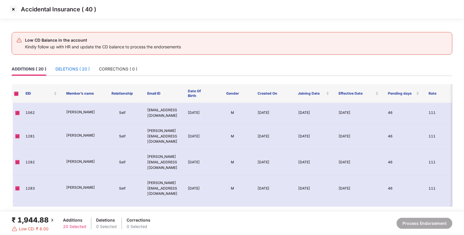
click at [68, 67] on div "DELETIONS ( 20 )" at bounding box center [73, 69] width 34 height 6
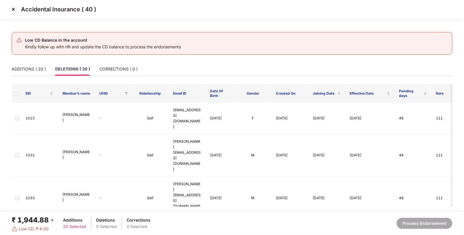
click at [11, 9] on img at bounding box center [13, 9] width 9 height 9
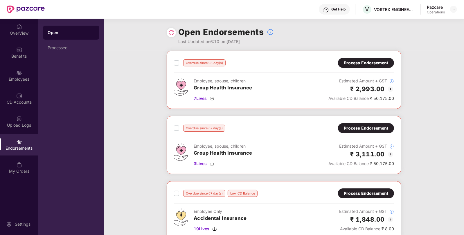
scroll to position [130, 0]
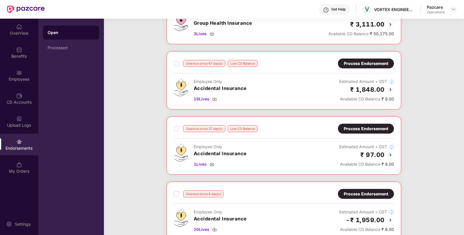
click at [383, 62] on div "Process Endorsement" at bounding box center [366, 63] width 44 height 6
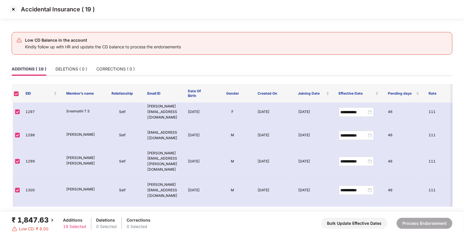
scroll to position [311, 0]
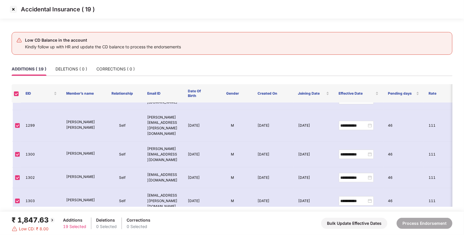
click at [12, 11] on img at bounding box center [13, 9] width 9 height 9
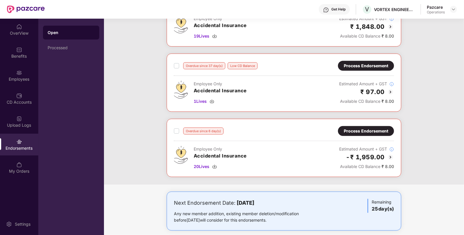
scroll to position [196, 0]
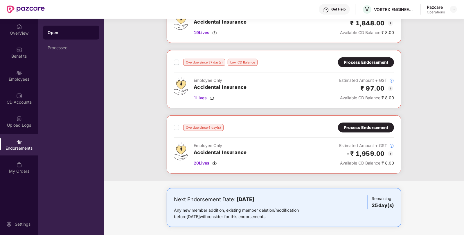
click at [360, 129] on div "Process Endorsement" at bounding box center [366, 127] width 44 height 6
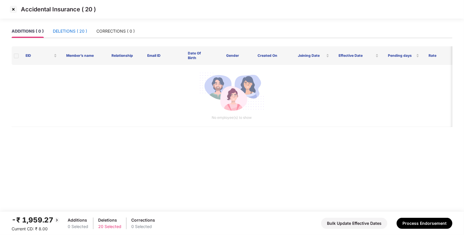
click at [78, 32] on div "DELETIONS ( 20 )" at bounding box center [70, 31] width 34 height 6
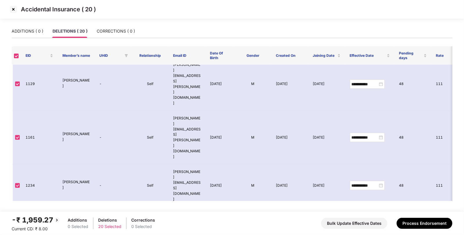
scroll to position [0, 0]
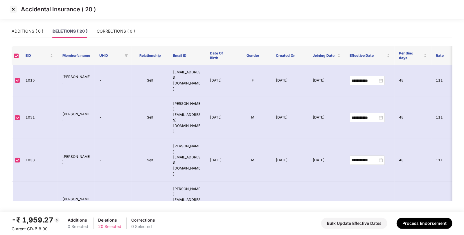
click at [15, 11] on img at bounding box center [13, 9] width 9 height 9
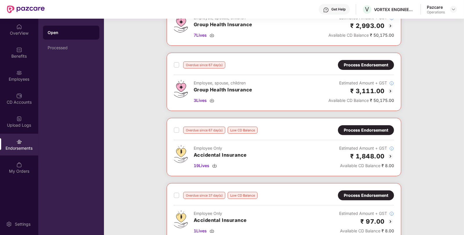
scroll to position [64, 0]
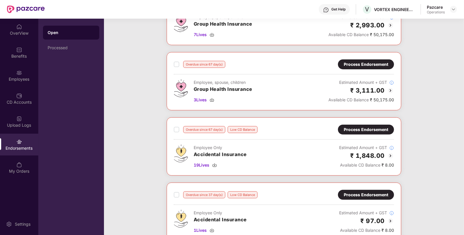
click at [179, 128] on div "Overdue since 67 day(s) Low CD Balance" at bounding box center [216, 129] width 84 height 7
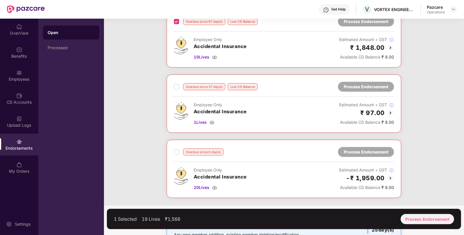
scroll to position [172, 0]
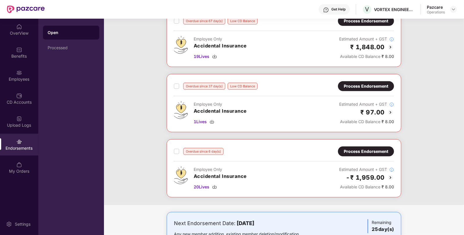
click at [176, 153] on label at bounding box center [176, 151] width 5 height 7
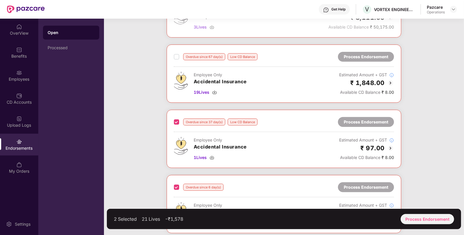
scroll to position [136, 0]
click at [409, 219] on div "Process Endorsement" at bounding box center [427, 219] width 53 height 10
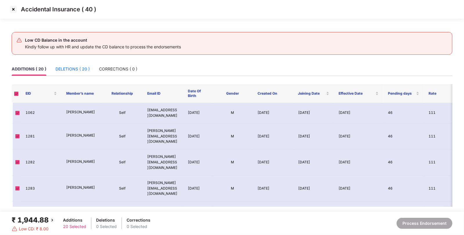
click at [71, 68] on div "DELETIONS ( 20 )" at bounding box center [73, 69] width 34 height 6
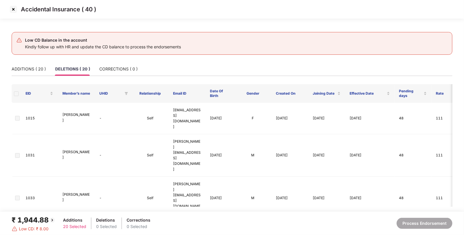
click at [19, 95] on th at bounding box center [16, 93] width 9 height 19
click at [24, 73] on div "ADDITIONS ( 20 )" at bounding box center [29, 68] width 34 height 13
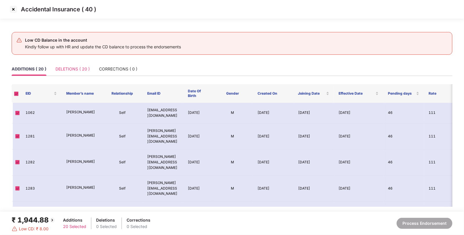
click at [68, 73] on div "DELETIONS ( 20 )" at bounding box center [73, 68] width 34 height 13
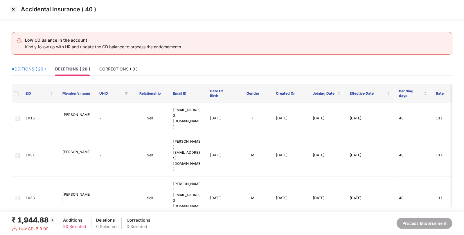
click at [33, 70] on div "ADDITIONS ( 20 )" at bounding box center [29, 69] width 34 height 6
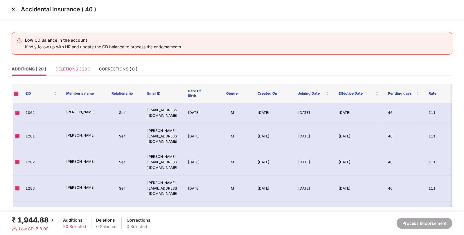
click at [70, 72] on div "DELETIONS ( 20 )" at bounding box center [73, 68] width 34 height 13
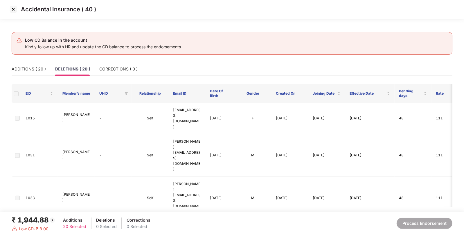
click at [15, 93] on span at bounding box center [16, 93] width 5 height 5
click at [17, 93] on span at bounding box center [16, 93] width 5 height 5
click at [17, 110] on td at bounding box center [16, 118] width 9 height 31
click at [12, 10] on img at bounding box center [13, 9] width 9 height 9
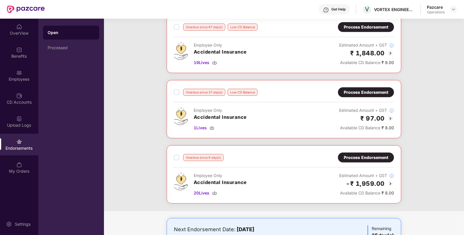
scroll to position [159, 0]
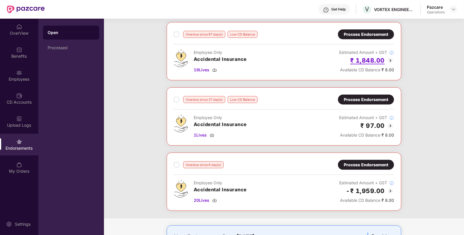
click at [366, 61] on h2 "₹ 1,848.00" at bounding box center [368, 61] width 35 height 10
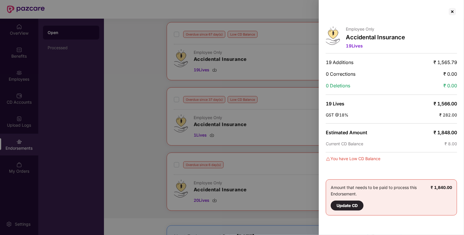
click at [366, 61] on div "Employee Only Accidental Insurance 19 Lives 19 Additions ₹ 1,565.79 0 Correctio…" at bounding box center [232, 117] width 464 height 235
click at [447, 134] on span "₹ 1,848.00" at bounding box center [446, 132] width 24 height 6
copy span "₹ 1,848.00"
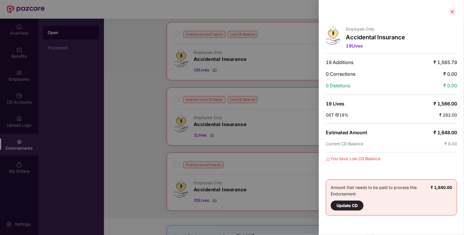
click at [449, 11] on div at bounding box center [452, 11] width 9 height 9
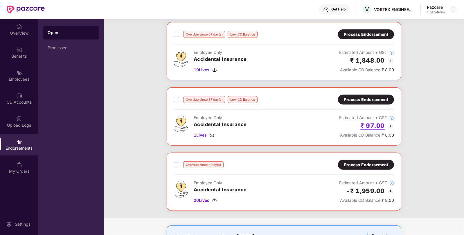
click at [376, 121] on h2 "₹ 97.00" at bounding box center [373, 126] width 24 height 10
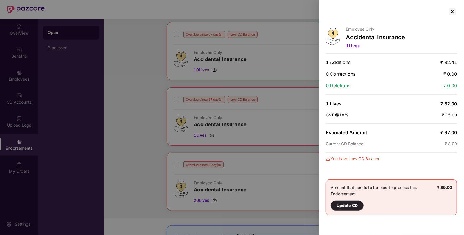
click at [376, 121] on div "Employee Only Accidental Insurance 1 Lives 1 Additions ₹ 82.41 0 Corrections ₹ …" at bounding box center [232, 117] width 464 height 235
click at [453, 10] on div at bounding box center [452, 11] width 9 height 9
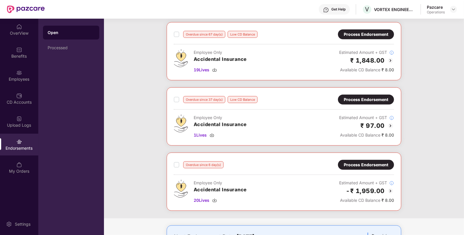
click at [370, 164] on div "Process Endorsement" at bounding box center [366, 164] width 44 height 6
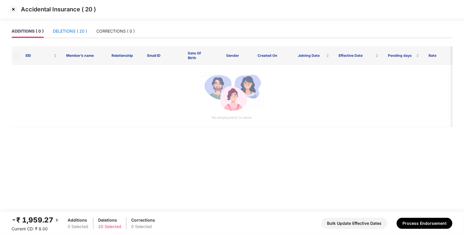
click at [79, 33] on div "DELETIONS ( 20 )" at bounding box center [70, 31] width 34 height 6
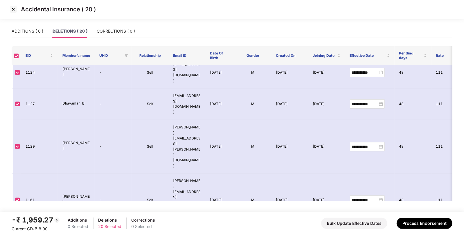
scroll to position [325, 0]
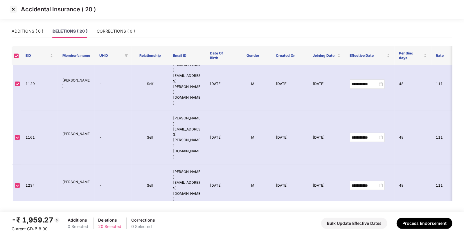
click at [15, 8] on img at bounding box center [13, 9] width 9 height 9
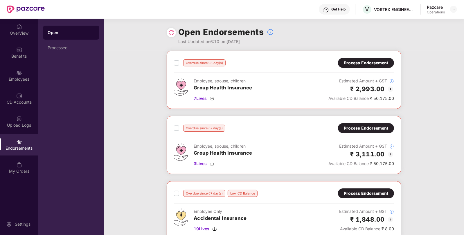
scroll to position [139, 0]
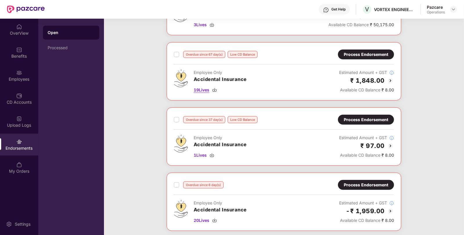
click at [217, 88] on img at bounding box center [214, 89] width 5 height 5
click at [212, 153] on img at bounding box center [212, 155] width 5 height 5
click at [214, 218] on img at bounding box center [214, 220] width 5 height 5
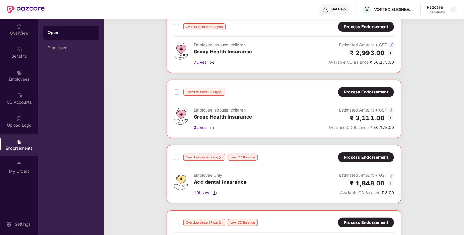
scroll to position [0, 0]
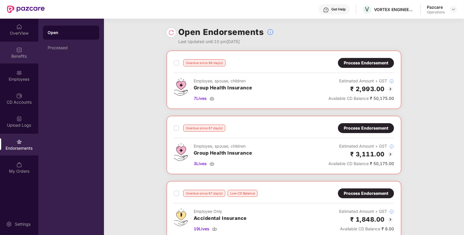
click at [13, 52] on div "Benefits" at bounding box center [19, 53] width 38 height 22
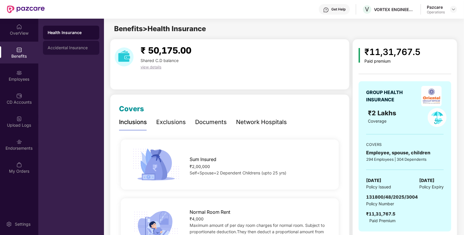
click at [60, 51] on div "Accidental Insurance" at bounding box center [71, 48] width 56 height 14
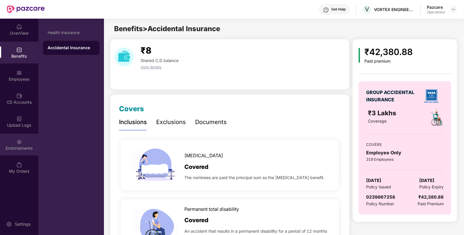
click at [13, 151] on div "Endorsements" at bounding box center [19, 144] width 38 height 22
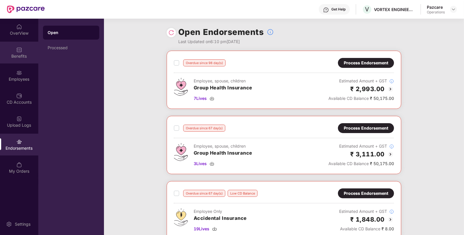
click at [22, 53] on div "Benefits" at bounding box center [19, 56] width 38 height 6
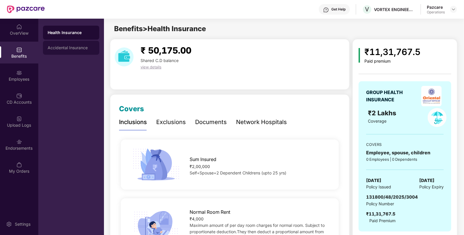
click at [62, 44] on div "Accidental Insurance" at bounding box center [71, 48] width 56 height 14
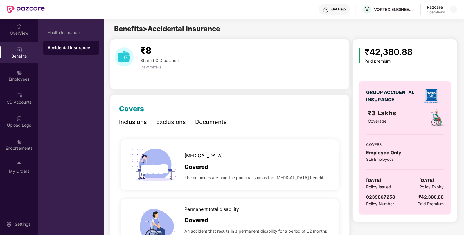
click at [378, 193] on div "0239867258" at bounding box center [381, 196] width 29 height 7
copy span "0239867258"
click at [378, 193] on div "0239867258" at bounding box center [381, 196] width 29 height 7
click at [453, 10] on img at bounding box center [454, 9] width 5 height 5
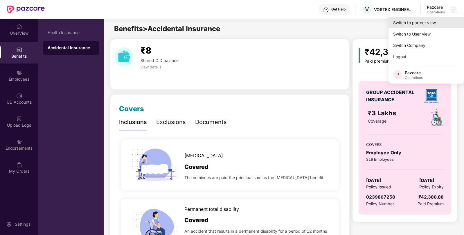
click at [421, 26] on div "Switch to partner view" at bounding box center [427, 22] width 76 height 11
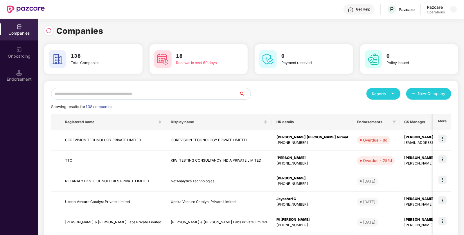
click at [171, 99] on div "Reports New Company Showing results for 138 companies. Registered name Display …" at bounding box center [251, 222] width 401 height 268
click at [182, 94] on input "text" at bounding box center [145, 94] width 188 height 12
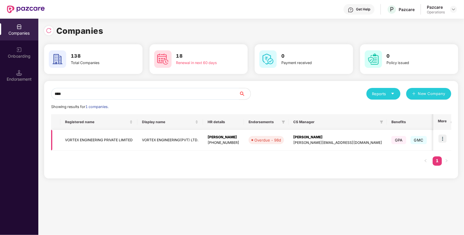
type input "****"
click at [188, 139] on td "VORTEX ENGINEERING(PVT) LTD." at bounding box center [170, 140] width 66 height 21
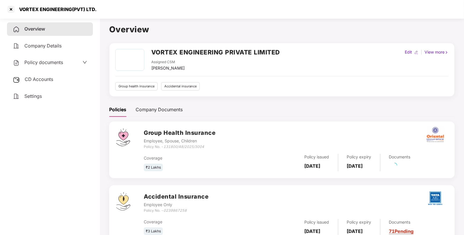
click at [39, 85] on div "CD Accounts" at bounding box center [50, 79] width 86 height 13
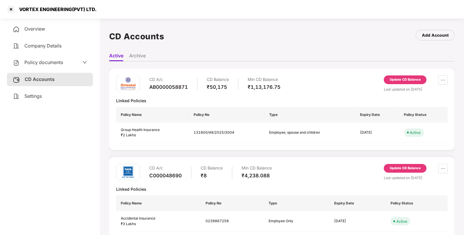
click at [395, 170] on div "Update CD Balance" at bounding box center [405, 167] width 31 height 5
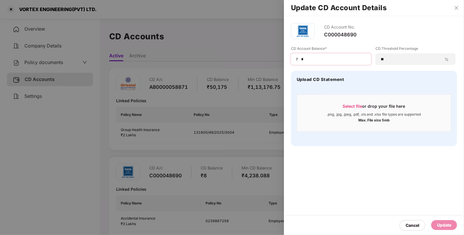
click at [319, 62] on div "₹ *" at bounding box center [331, 59] width 80 height 12
click at [322, 61] on input "*" at bounding box center [334, 59] width 66 height 6
type input "****"
click at [438, 225] on div "Update" at bounding box center [444, 224] width 14 height 6
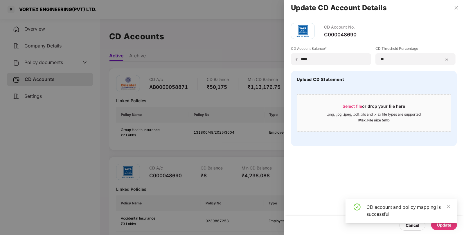
click at [31, 9] on div at bounding box center [232, 117] width 464 height 235
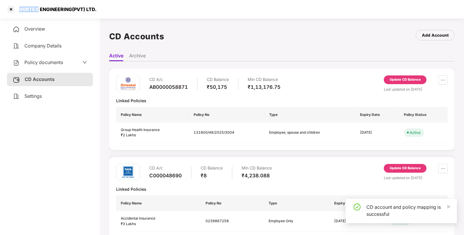
click at [31, 9] on div "VORTEX ENGINEERING(PVT) LTD." at bounding box center [56, 9] width 81 height 6
copy div "VORTEX"
click at [14, 9] on div at bounding box center [10, 9] width 9 height 9
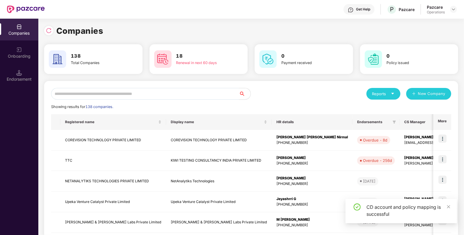
paste input "******"
click at [137, 96] on input "text" at bounding box center [145, 94] width 188 height 12
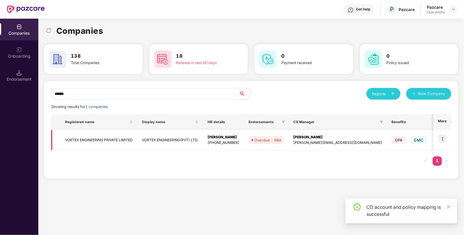
type input "******"
click at [442, 138] on img at bounding box center [443, 138] width 8 height 8
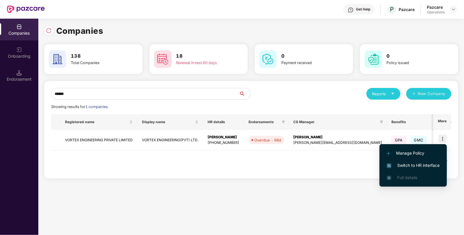
click at [404, 170] on li "Switch to HR interface" at bounding box center [413, 165] width 67 height 12
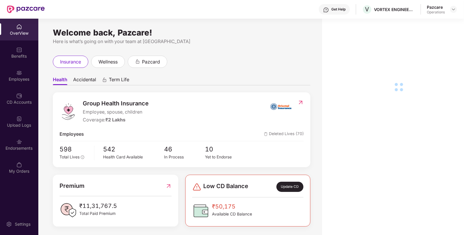
click at [16, 150] on div "Endorsements" at bounding box center [19, 148] width 38 height 6
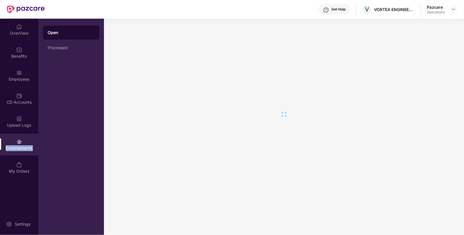
click at [16, 150] on div "Endorsements" at bounding box center [19, 148] width 38 height 6
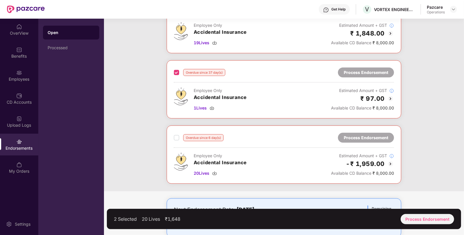
scroll to position [186, 0]
click at [413, 219] on div "Process Endorsement" at bounding box center [427, 219] width 53 height 10
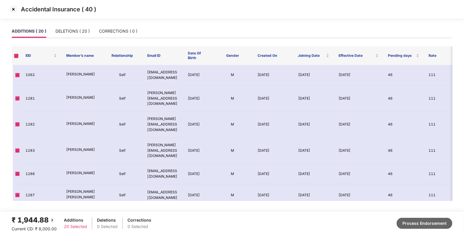
click at [418, 224] on button "Process Endorsement" at bounding box center [425, 222] width 56 height 11
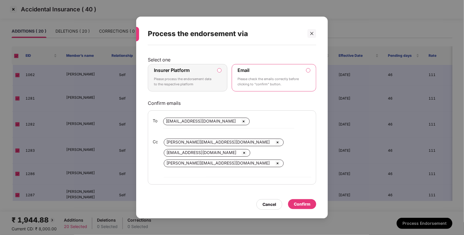
click at [218, 78] on label "Insurer Platform Please process the endorsement data to the respective platform" at bounding box center [188, 77] width 80 height 27
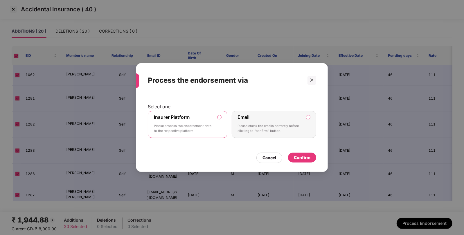
click at [312, 158] on div "Confirm" at bounding box center [302, 157] width 28 height 10
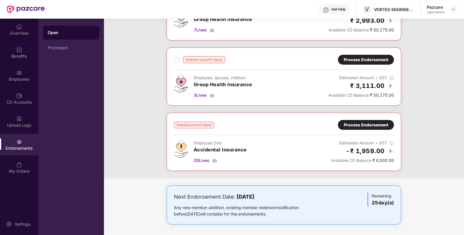
scroll to position [0, 0]
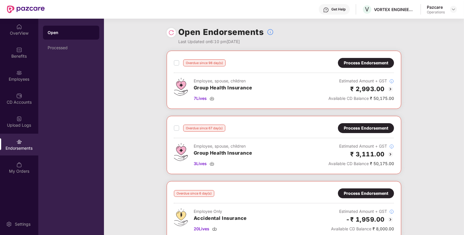
click at [171, 32] on img at bounding box center [172, 33] width 6 height 6
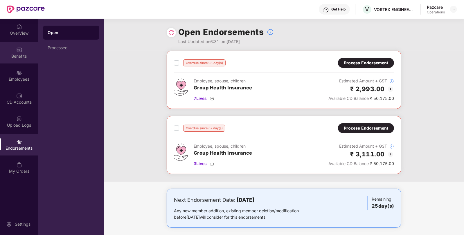
click at [23, 54] on div "Benefits" at bounding box center [19, 56] width 38 height 6
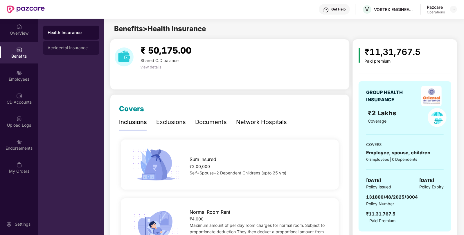
click at [81, 48] on div "Accidental Insurance" at bounding box center [71, 47] width 47 height 5
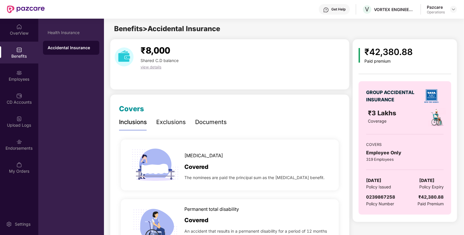
click at [435, 180] on span "[DATE]" at bounding box center [427, 180] width 15 height 7
copy span "[DATE]"
click at [435, 180] on span "[DATE]" at bounding box center [427, 180] width 15 height 7
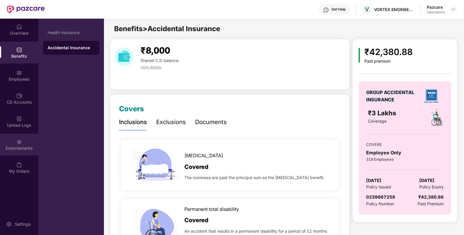
click at [20, 136] on div "Endorsements" at bounding box center [19, 144] width 38 height 22
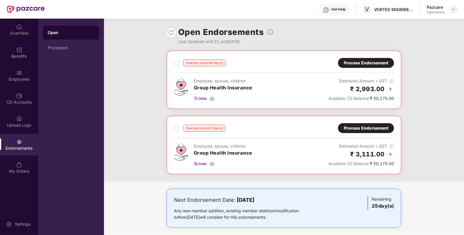
click at [455, 10] on img at bounding box center [454, 9] width 5 height 5
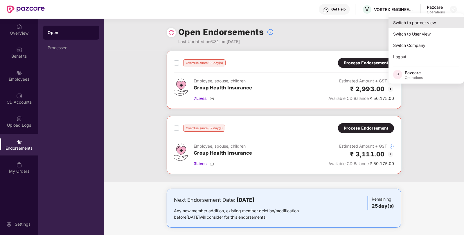
click at [410, 21] on div "Switch to partner view" at bounding box center [427, 22] width 76 height 11
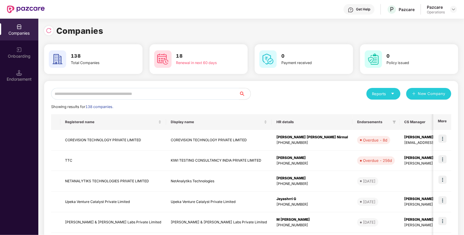
click at [139, 90] on input "text" at bounding box center [145, 94] width 188 height 12
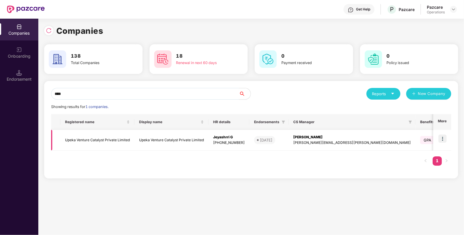
type input "****"
click at [444, 135] on img at bounding box center [443, 138] width 8 height 8
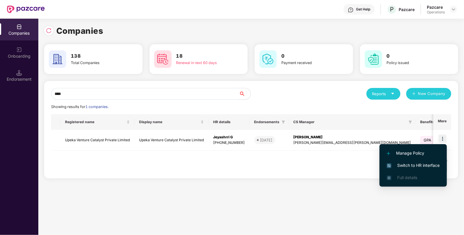
click at [415, 162] on span "Switch to HR interface" at bounding box center [413, 165] width 53 height 6
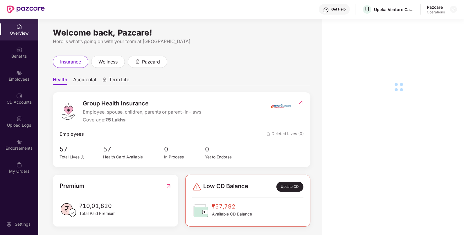
click at [24, 147] on div "Endorsements" at bounding box center [19, 148] width 38 height 6
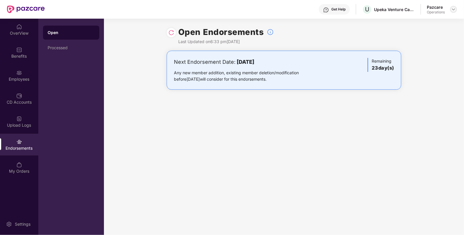
click at [454, 10] on img at bounding box center [454, 9] width 5 height 5
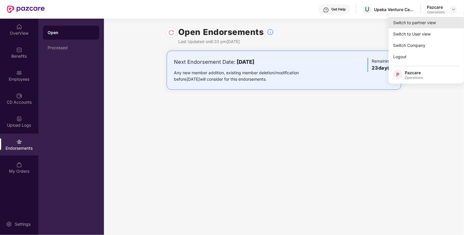
click at [423, 17] on div "Switch to partner view" at bounding box center [427, 22] width 76 height 11
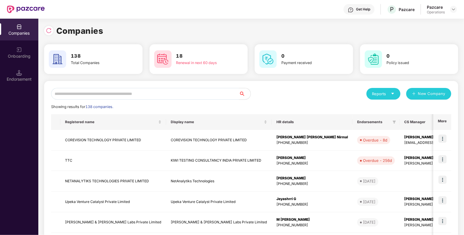
click at [167, 93] on input "text" at bounding box center [145, 94] width 188 height 12
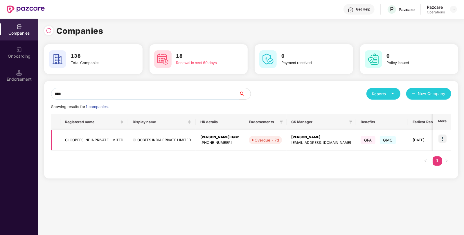
type input "****"
click at [443, 139] on img at bounding box center [443, 138] width 8 height 8
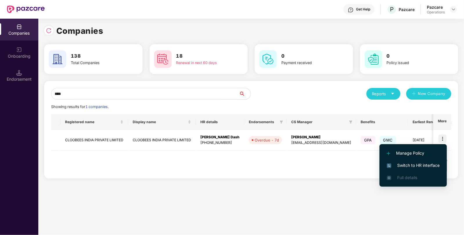
click at [407, 162] on span "Switch to HR interface" at bounding box center [413, 165] width 53 height 6
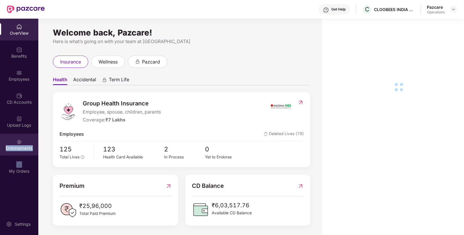
drag, startPoint x: 54, startPoint y: 151, endPoint x: 32, endPoint y: 153, distance: 22.2
click at [32, 153] on div "Endorsements" at bounding box center [19, 144] width 38 height 22
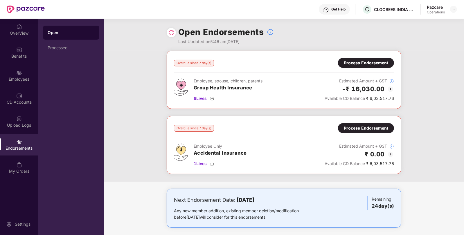
click at [215, 98] on div "6 Lives" at bounding box center [228, 98] width 69 height 6
click at [211, 162] on img at bounding box center [212, 163] width 5 height 5
click at [168, 33] on div at bounding box center [171, 32] width 9 height 9
click at [369, 125] on div "Process Endorsement" at bounding box center [366, 128] width 44 height 6
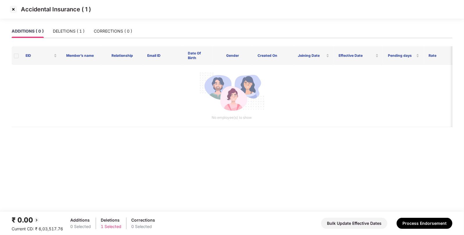
click at [66, 40] on div "ADDITIONS ( 0 ) DELETIONS ( 1 ) CORRECTIONS ( 0 )" at bounding box center [232, 33] width 441 height 18
click at [62, 29] on div "DELETIONS ( 1 )" at bounding box center [69, 31] width 32 height 6
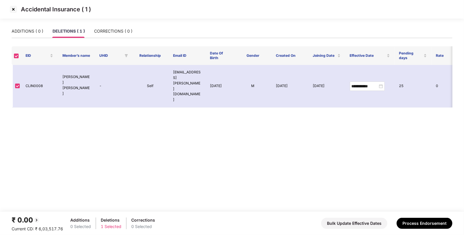
click at [409, 216] on div "₹ 0.00 Current CD: ₹ 6,03,517.76 Additions 0 Selected Deletions 1 Selected Corr…" at bounding box center [232, 222] width 441 height 17
click at [408, 221] on button "Process Endorsement" at bounding box center [425, 222] width 56 height 11
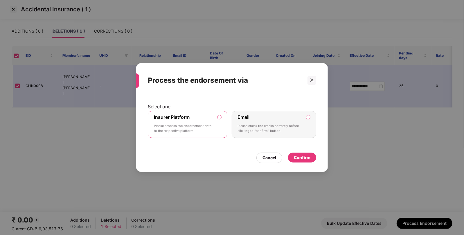
click at [305, 154] on div "Confirm" at bounding box center [302, 157] width 17 height 6
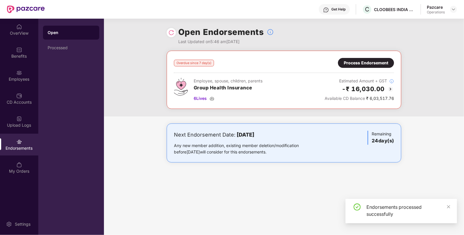
click at [358, 65] on div "Process Endorsement" at bounding box center [366, 63] width 44 height 6
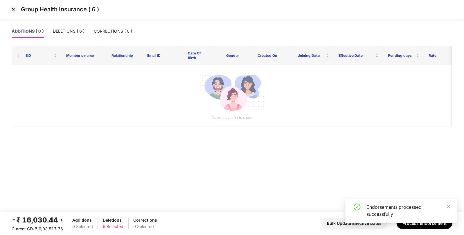
click at [91, 43] on div "ADDITIONS ( 0 ) DELETIONS ( 6 ) CORRECTIONS ( 0 )" at bounding box center [232, 35] width 441 height 22
click at [74, 26] on div "DELETIONS ( 6 )" at bounding box center [69, 30] width 32 height 13
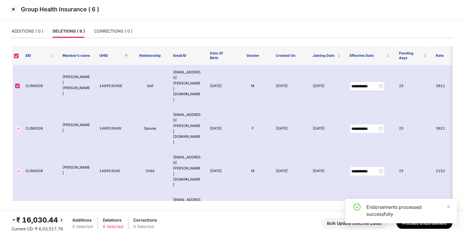
click at [419, 225] on div "Endorsements processed successfully" at bounding box center [402, 213] width 112 height 29
click at [449, 208] on icon "close" at bounding box center [449, 206] width 4 height 4
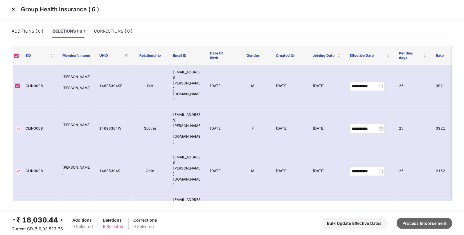
click at [422, 222] on button "Process Endorsement" at bounding box center [425, 222] width 56 height 11
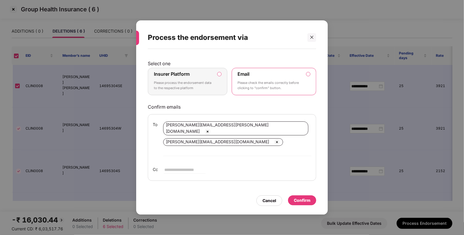
click at [223, 81] on label "Insurer Platform Please process the endorsement data to the respective platform" at bounding box center [188, 81] width 80 height 27
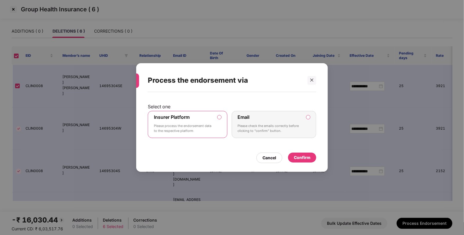
click at [294, 153] on div "Confirm" at bounding box center [302, 157] width 28 height 10
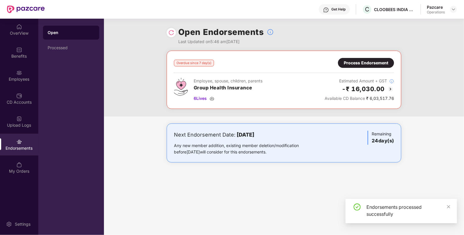
click at [174, 28] on div "Open Endorsements Last Updated on 5:46 am[DATE]" at bounding box center [284, 35] width 235 height 32
click at [170, 31] on img at bounding box center [172, 33] width 6 height 6
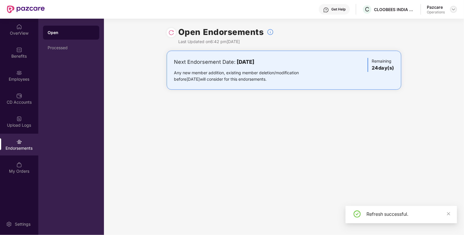
click at [455, 8] on img at bounding box center [454, 9] width 5 height 5
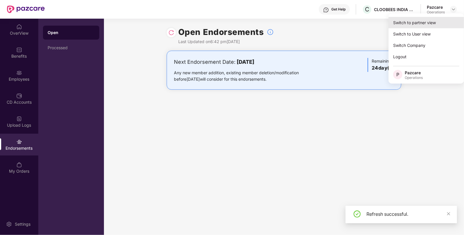
click at [429, 20] on div "Switch to partner view" at bounding box center [427, 22] width 76 height 11
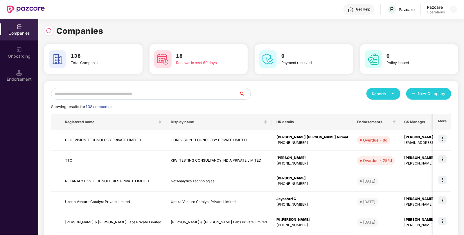
click at [169, 94] on input "text" at bounding box center [145, 94] width 188 height 12
type input "*"
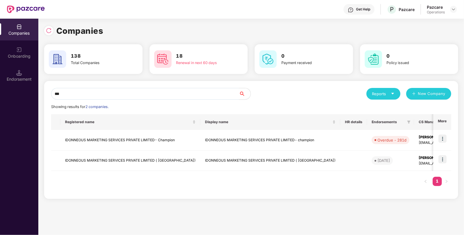
type input "***"
click at [442, 157] on img at bounding box center [443, 159] width 8 height 8
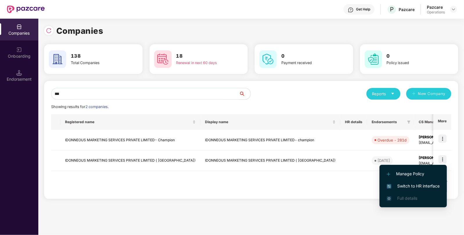
click at [400, 184] on span "Switch to HR interface" at bounding box center [413, 186] width 53 height 6
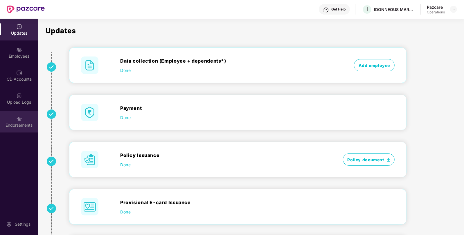
click at [16, 128] on div "Endorsements" at bounding box center [19, 121] width 38 height 22
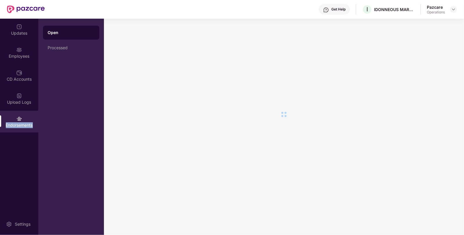
click at [16, 128] on div "Endorsements" at bounding box center [19, 121] width 38 height 22
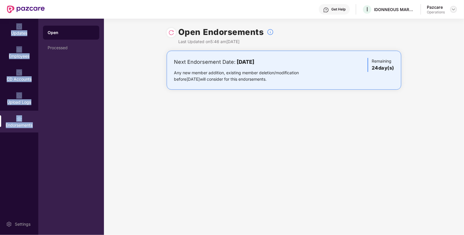
click at [453, 8] on img at bounding box center [454, 9] width 5 height 5
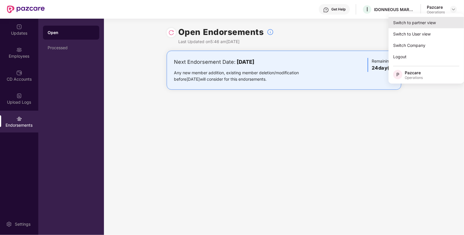
click at [416, 24] on div "Switch to partner view" at bounding box center [427, 22] width 76 height 11
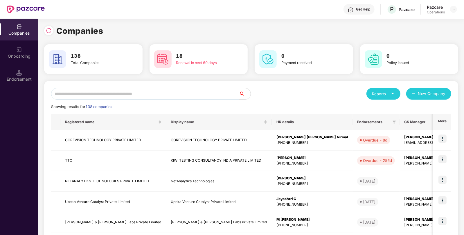
click at [208, 97] on input "text" at bounding box center [145, 94] width 188 height 12
paste input "**********"
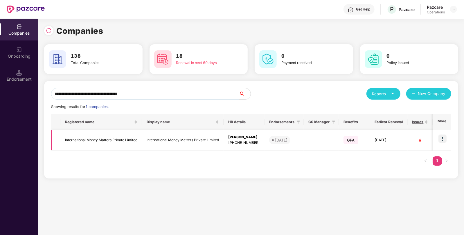
type input "**********"
click at [442, 140] on img at bounding box center [443, 138] width 8 height 8
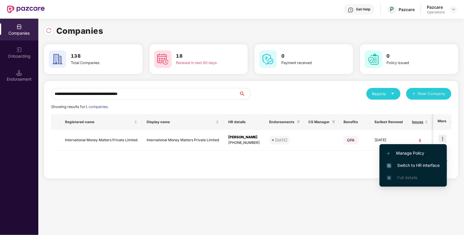
click at [405, 167] on span "Switch to HR interface" at bounding box center [413, 165] width 53 height 6
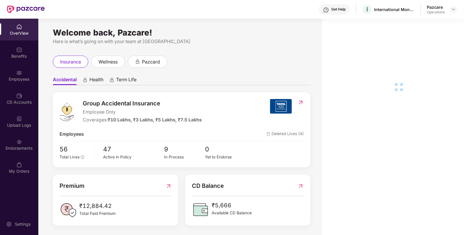
click at [19, 142] on img at bounding box center [19, 142] width 6 height 6
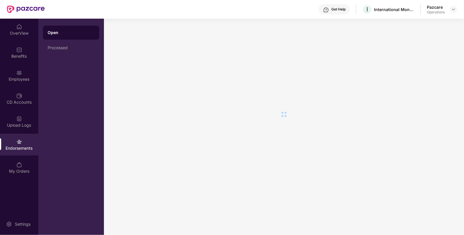
click at [19, 142] on img at bounding box center [19, 142] width 6 height 6
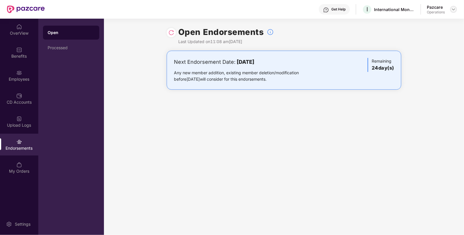
click at [454, 9] on img at bounding box center [454, 9] width 5 height 5
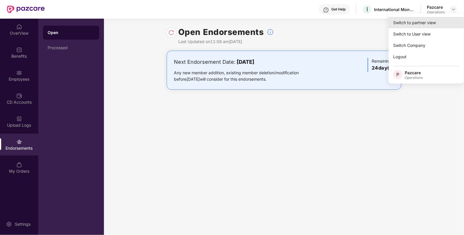
click at [431, 19] on div "Switch to partner view" at bounding box center [427, 22] width 76 height 11
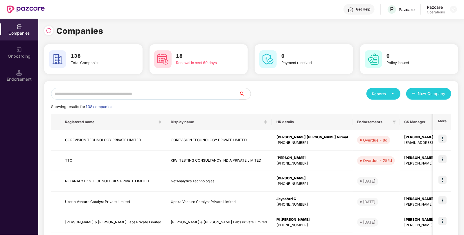
click at [118, 88] on input "text" at bounding box center [145, 94] width 188 height 12
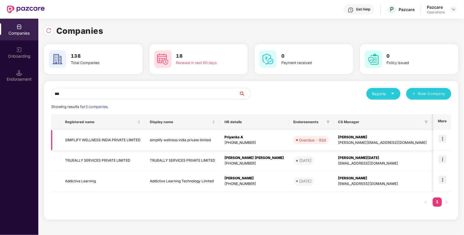
type input "***"
click at [445, 142] on img at bounding box center [443, 138] width 8 height 8
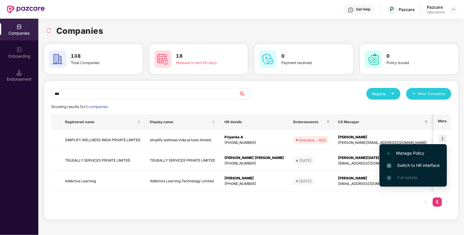
click at [420, 162] on span "Switch to HR interface" at bounding box center [413, 165] width 53 height 6
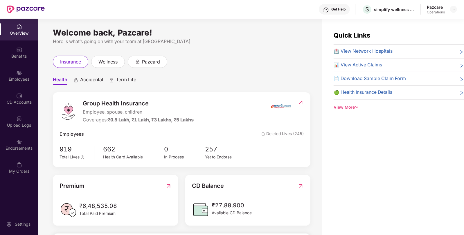
click at [17, 153] on div "Endorsements" at bounding box center [19, 144] width 38 height 22
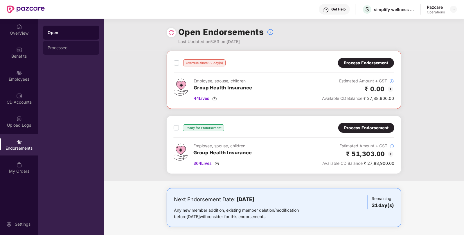
click at [63, 54] on div "Processed" at bounding box center [71, 48] width 56 height 14
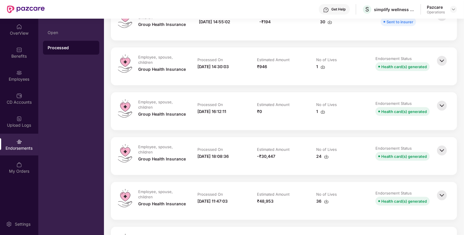
scroll to position [207, 0]
click at [440, 149] on img at bounding box center [442, 150] width 13 height 13
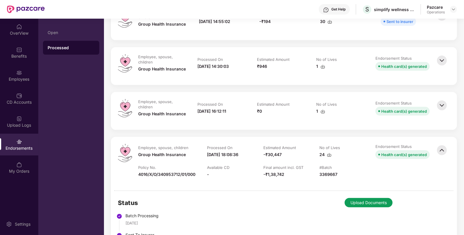
scroll to position [0, 0]
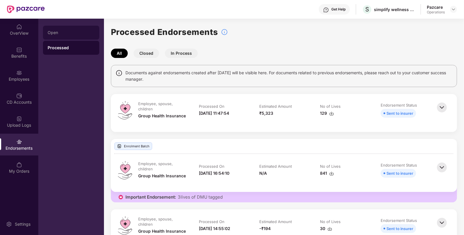
click at [53, 37] on div "Open" at bounding box center [71, 33] width 56 height 14
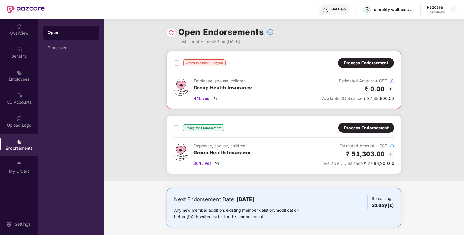
click at [371, 128] on div "Process Endorsement" at bounding box center [366, 127] width 44 height 6
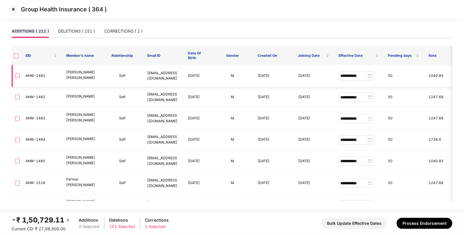
click at [18, 73] on label at bounding box center [17, 75] width 5 height 6
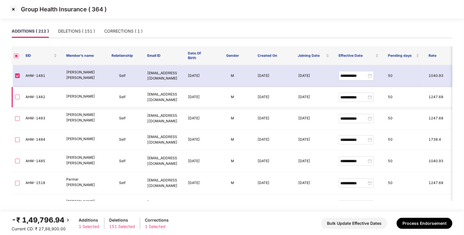
click at [16, 100] on label at bounding box center [17, 97] width 5 height 6
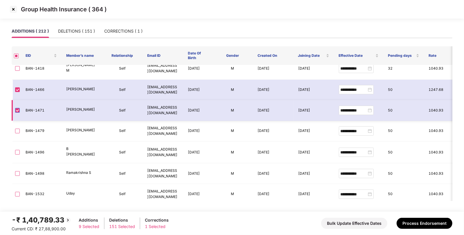
scroll to position [285, 0]
click at [15, 141] on td at bounding box center [16, 131] width 9 height 21
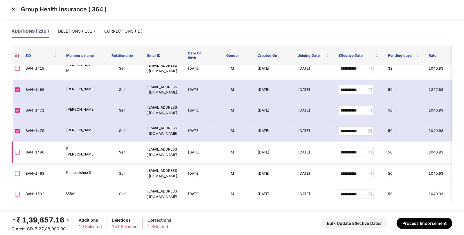
click at [17, 155] on label at bounding box center [17, 152] width 5 height 6
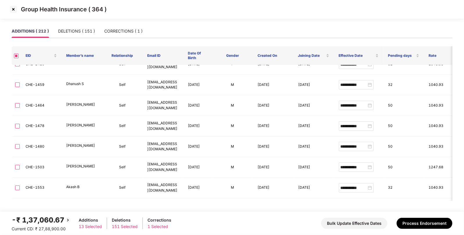
scroll to position [830, 0]
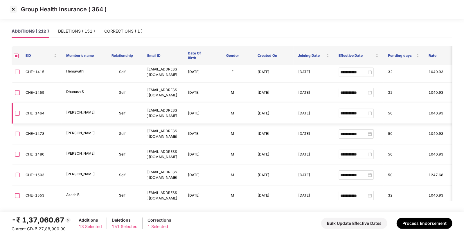
click at [14, 124] on td at bounding box center [16, 113] width 9 height 21
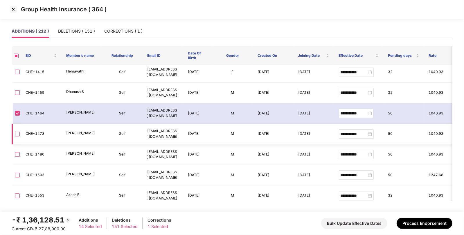
click at [19, 137] on label at bounding box center [17, 134] width 5 height 6
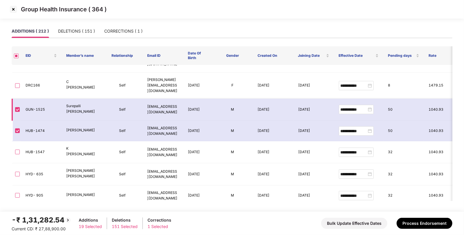
scroll to position [1783, 0]
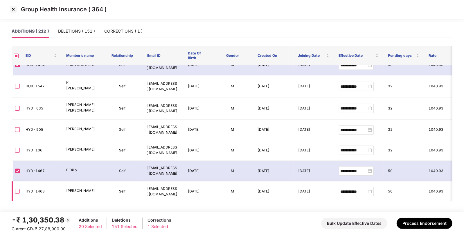
click at [17, 181] on td at bounding box center [16, 191] width 9 height 21
click at [16, 181] on td at bounding box center [16, 191] width 9 height 21
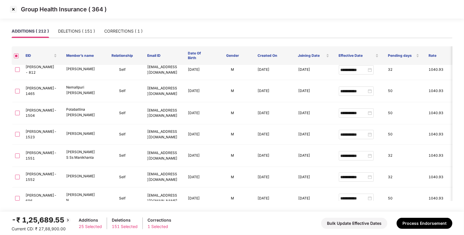
scroll to position [4417, 0]
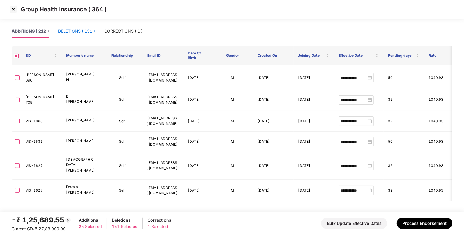
click at [79, 28] on div "DELETIONS ( 151 )" at bounding box center [76, 31] width 37 height 6
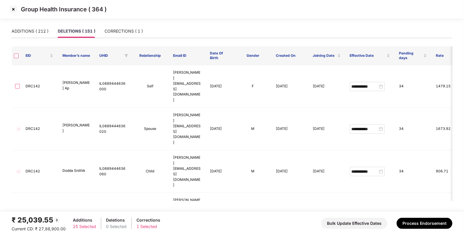
scroll to position [3186, 0]
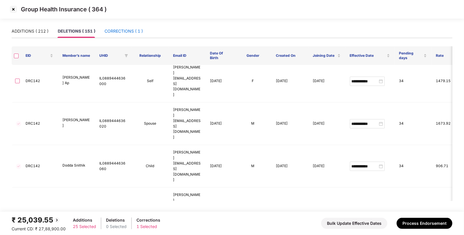
click at [119, 29] on div "CORRECTIONS ( 1 )" at bounding box center [124, 31] width 38 height 6
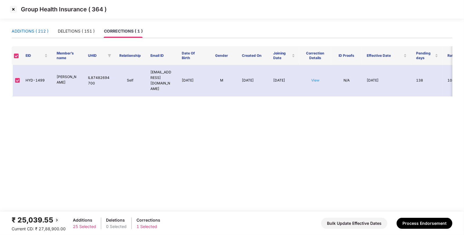
click at [44, 28] on div "ADDITIONS ( 212 )" at bounding box center [30, 31] width 37 height 6
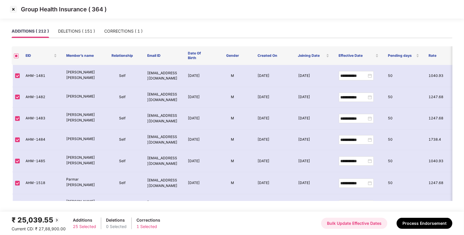
click at [353, 223] on button "Bulk Update Effective Dates" at bounding box center [354, 222] width 66 height 11
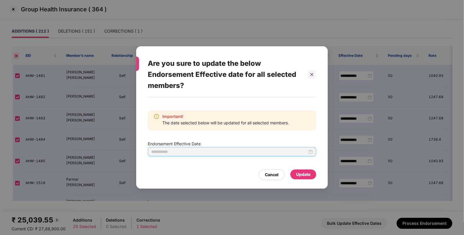
click at [312, 156] on div at bounding box center [232, 151] width 169 height 9
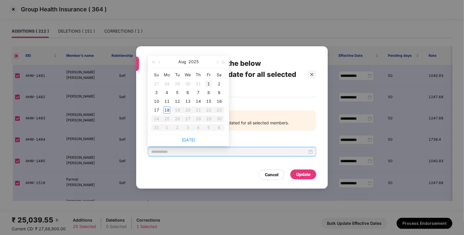
type input "**********"
click at [162, 63] on button "button" at bounding box center [160, 62] width 6 height 12
type input "**********"
click at [206, 81] on div "4" at bounding box center [208, 83] width 7 height 7
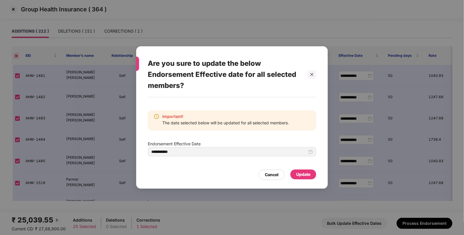
click at [310, 174] on div "Update" at bounding box center [303, 174] width 14 height 6
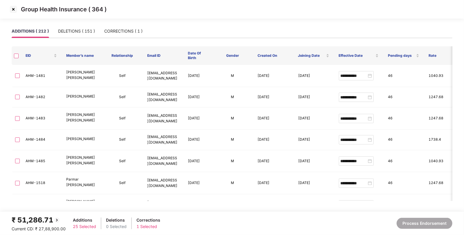
type input "**********"
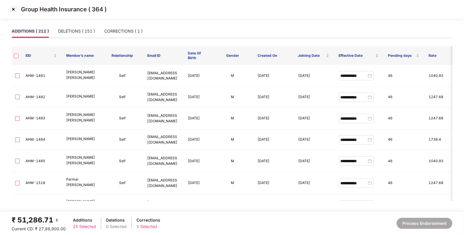
type input "**********"
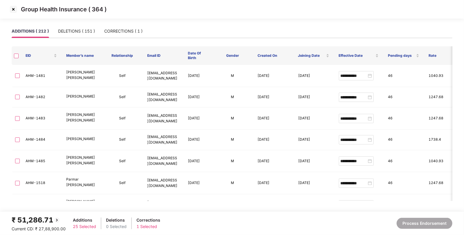
type input "**********"
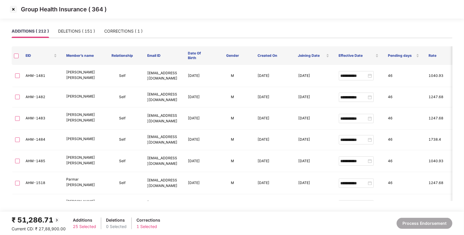
type input "**********"
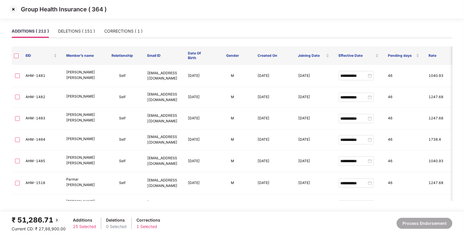
type input "**********"
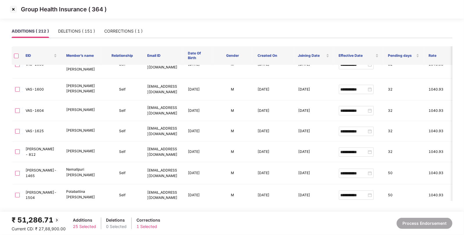
scroll to position [4215, 0]
click at [16, 170] on label at bounding box center [17, 173] width 5 height 6
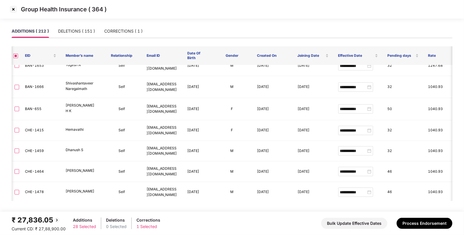
scroll to position [773, 1]
click at [16, 111] on label at bounding box center [17, 108] width 5 height 6
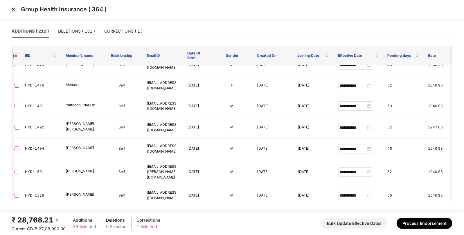
scroll to position [1984, 1]
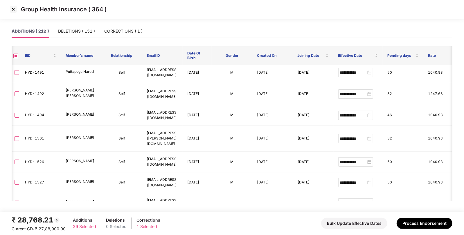
click at [9, 8] on img at bounding box center [13, 9] width 9 height 9
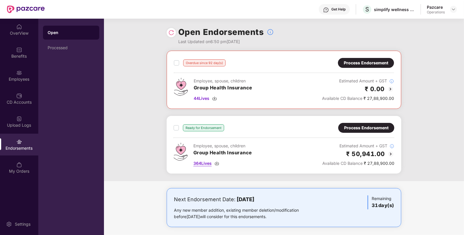
click at [219, 162] on img at bounding box center [217, 163] width 5 height 5
click at [347, 125] on div "Process Endorsement" at bounding box center [366, 127] width 44 height 6
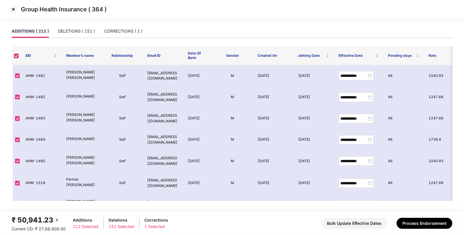
click at [342, 207] on main "**********" at bounding box center [232, 117] width 464 height 187
click at [15, 7] on img at bounding box center [13, 9] width 9 height 9
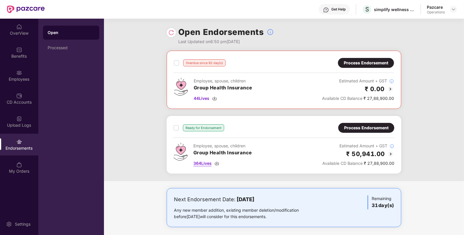
click at [217, 161] on img at bounding box center [217, 163] width 5 height 5
click at [369, 124] on div "Process Endorsement" at bounding box center [366, 127] width 44 height 6
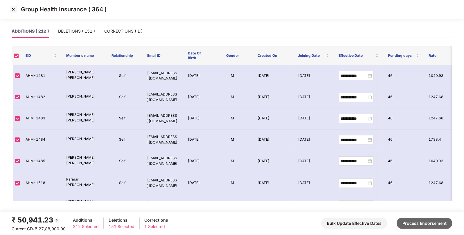
click at [419, 224] on button "Process Endorsement" at bounding box center [425, 222] width 56 height 11
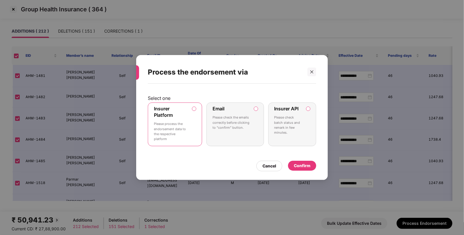
click at [316, 165] on div "Confirm" at bounding box center [302, 165] width 28 height 10
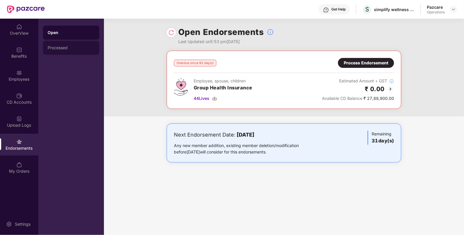
click at [57, 46] on div "Processed" at bounding box center [71, 47] width 47 height 5
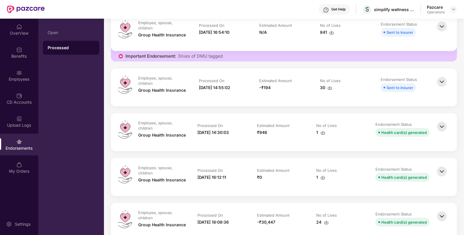
scroll to position [194, 0]
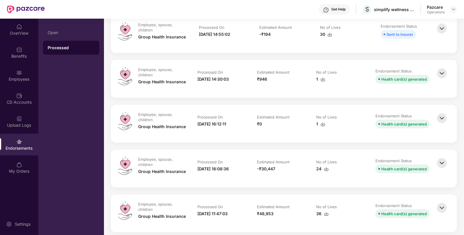
click at [446, 163] on img at bounding box center [442, 162] width 13 height 13
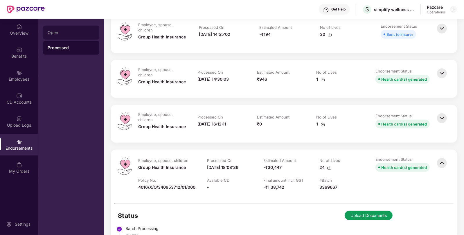
click at [59, 33] on div "Open" at bounding box center [71, 32] width 47 height 5
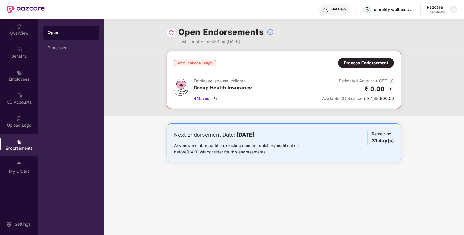
click at [455, 8] on img at bounding box center [454, 9] width 5 height 5
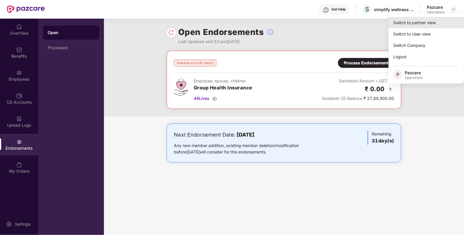
click at [419, 26] on div "Switch to partner view" at bounding box center [427, 22] width 76 height 11
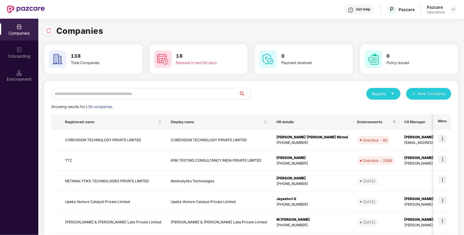
click at [50, 36] on div "Companies" at bounding box center [251, 30] width 414 height 13
click at [87, 94] on input "text" at bounding box center [145, 94] width 188 height 12
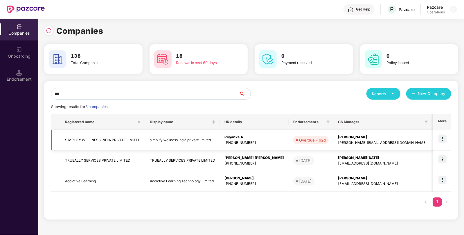
type input "***"
click at [442, 140] on img at bounding box center [443, 138] width 8 height 8
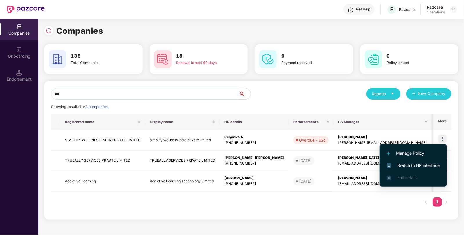
click at [402, 163] on span "Switch to HR interface" at bounding box center [413, 165] width 53 height 6
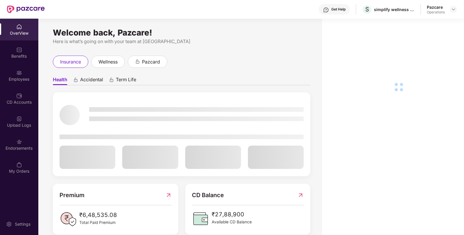
click at [11, 152] on div "Endorsements" at bounding box center [19, 144] width 38 height 22
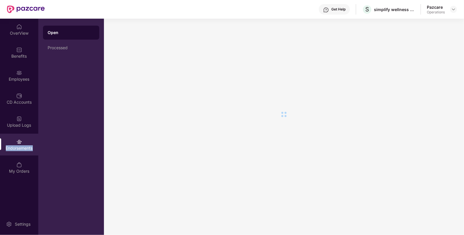
click at [11, 152] on div "Endorsements" at bounding box center [19, 144] width 38 height 22
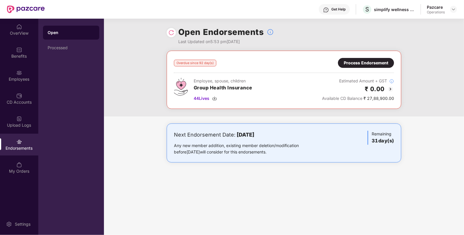
click at [66, 55] on div "Open Processed" at bounding box center [71, 127] width 66 height 216
click at [63, 41] on div "Processed" at bounding box center [71, 48] width 56 height 14
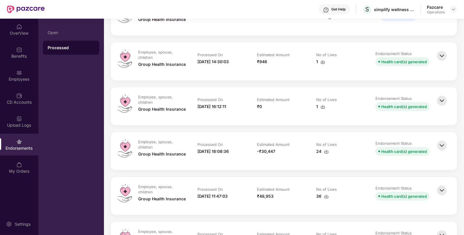
scroll to position [256, 0]
click at [445, 142] on img at bounding box center [442, 145] width 13 height 13
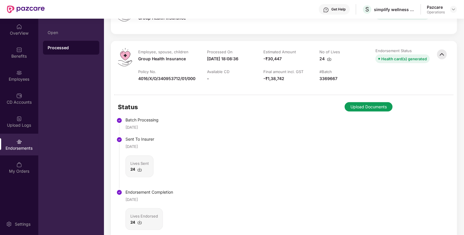
scroll to position [346, 0]
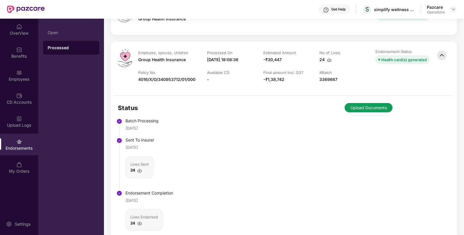
click at [368, 108] on button "Upload Documents" at bounding box center [369, 107] width 48 height 9
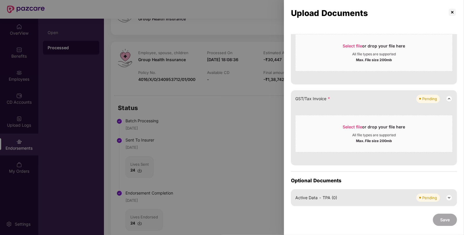
scroll to position [366, 0]
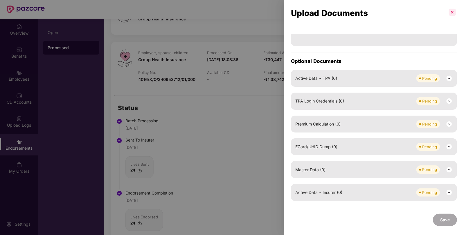
click at [451, 12] on p at bounding box center [452, 12] width 9 height 9
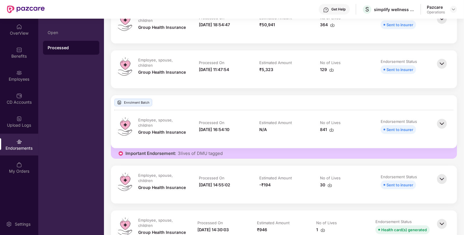
scroll to position [0, 0]
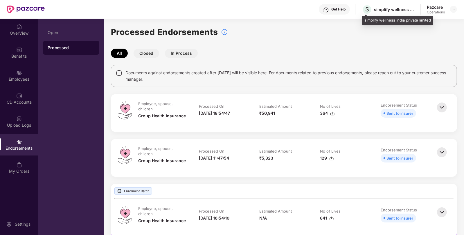
click at [387, 10] on div "simplify wellness india private limited" at bounding box center [394, 10] width 41 height 6
copy div "simplify wellness india private limited"
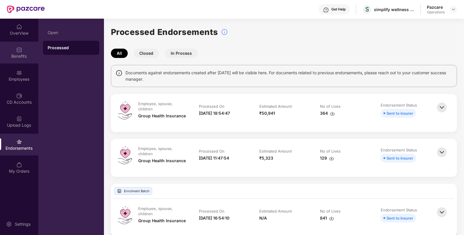
click at [16, 59] on div "Benefits" at bounding box center [19, 53] width 38 height 22
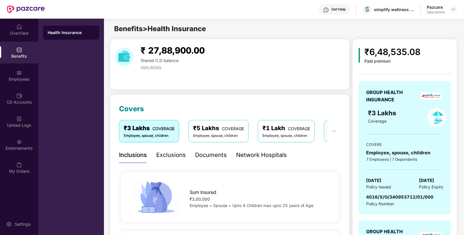
click at [386, 196] on span "4016/X/O/340953712/01/000" at bounding box center [400, 197] width 67 height 6
copy span "4016/X/O/340953712/01/000"
click at [29, 146] on div "Endorsements" at bounding box center [19, 148] width 38 height 6
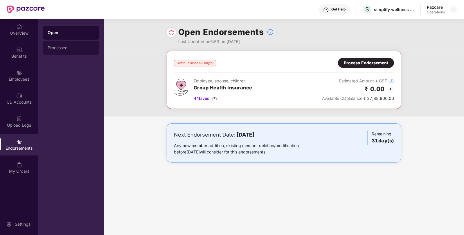
click at [44, 49] on div "Processed" at bounding box center [71, 48] width 56 height 14
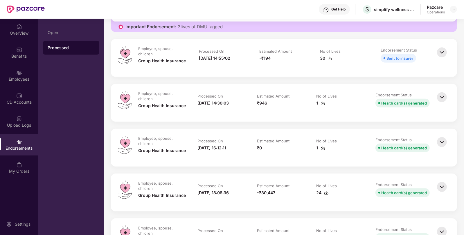
scroll to position [242, 0]
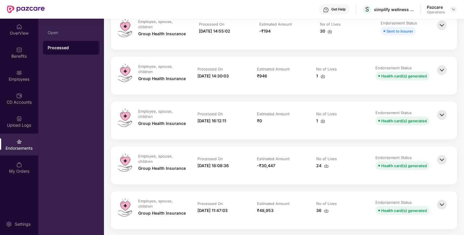
click at [446, 156] on img at bounding box center [442, 159] width 13 height 13
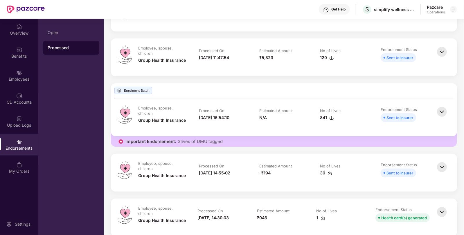
scroll to position [0, 0]
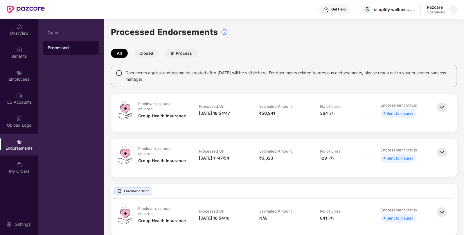
click at [452, 11] on img at bounding box center [454, 9] width 5 height 5
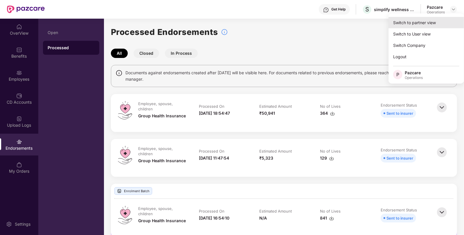
click at [424, 22] on div "Switch to partner view" at bounding box center [427, 22] width 76 height 11
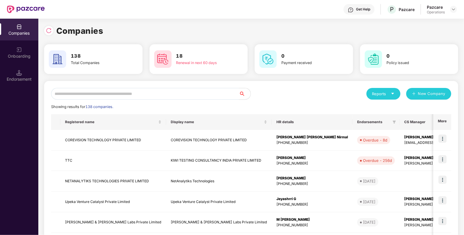
click at [124, 86] on div "Reports New Company Showing results for 138 companies. Registered name Display …" at bounding box center [251, 222] width 414 height 282
paste input "*********"
click at [104, 96] on input "text" at bounding box center [145, 94] width 188 height 12
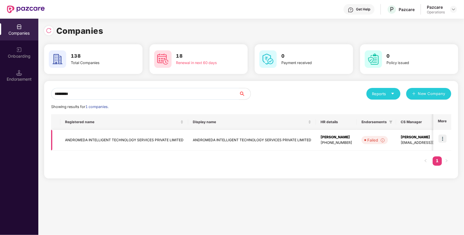
type input "*********"
click at [443, 137] on img at bounding box center [443, 138] width 8 height 8
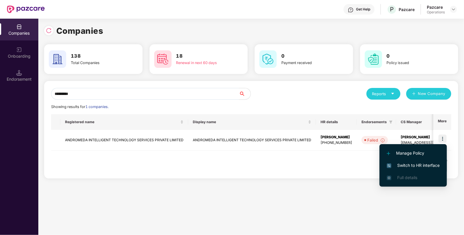
click at [410, 161] on li "Switch to HR interface" at bounding box center [413, 165] width 67 height 12
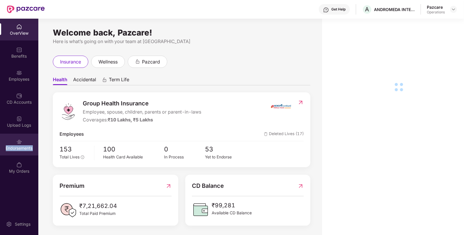
drag, startPoint x: 31, startPoint y: 155, endPoint x: 26, endPoint y: 153, distance: 5.6
click at [26, 153] on div "Endorsements" at bounding box center [19, 144] width 38 height 22
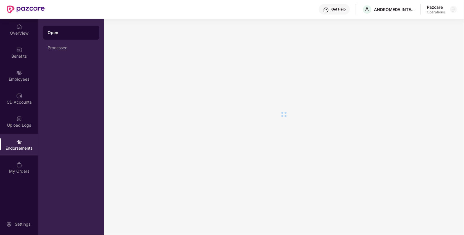
click at [26, 153] on div "Endorsements" at bounding box center [19, 144] width 38 height 22
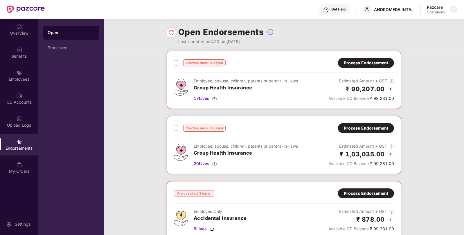
click at [453, 9] on img at bounding box center [454, 9] width 5 height 5
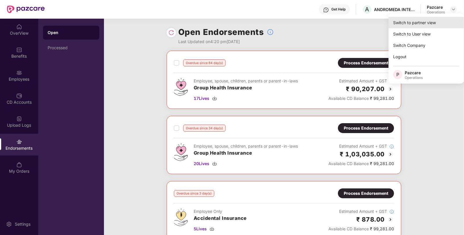
click at [417, 21] on div "Switch to partner view" at bounding box center [427, 22] width 76 height 11
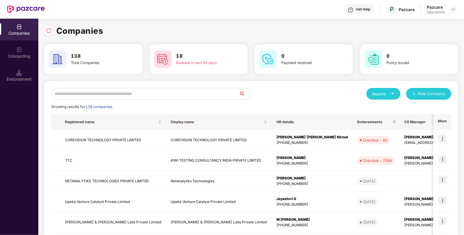
click at [135, 92] on input "text" at bounding box center [145, 94] width 188 height 12
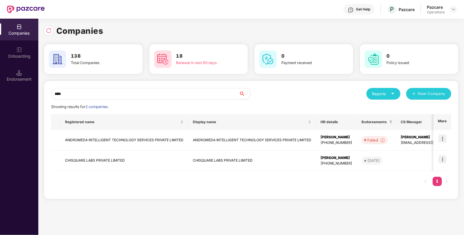
type input "****"
